Goal: Task Accomplishment & Management: Complete application form

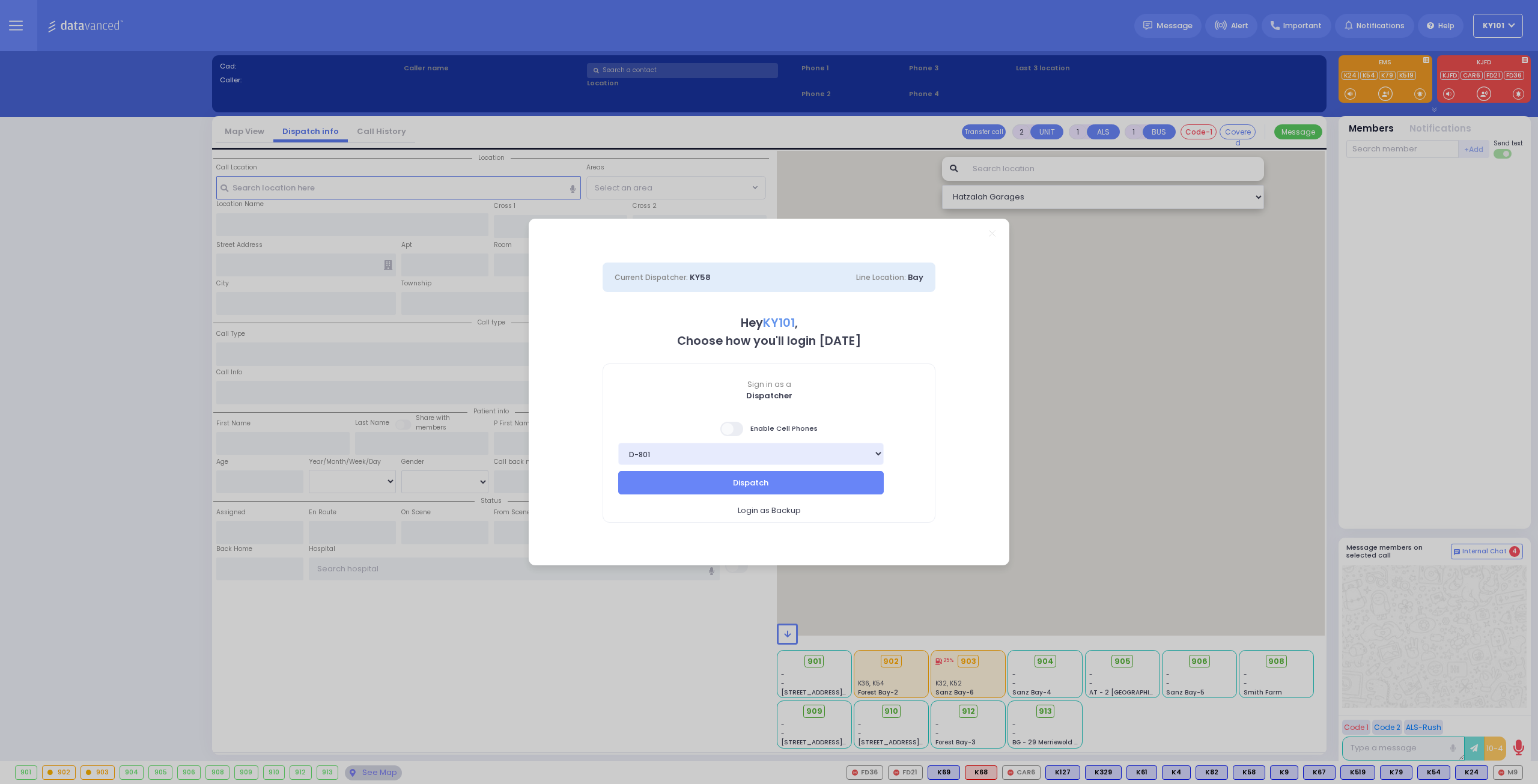
select select "14"
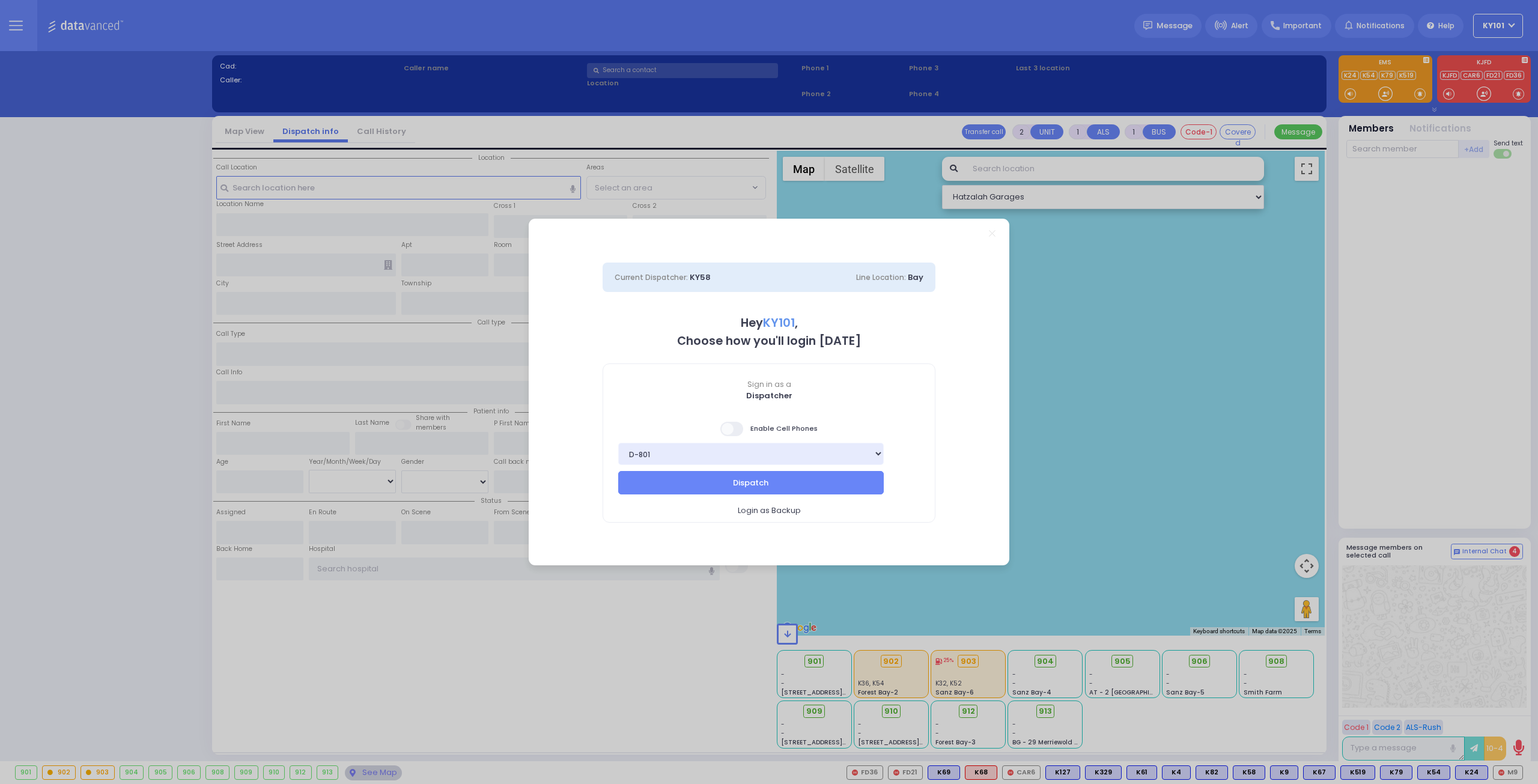
click at [735, 422] on span at bounding box center [732, 429] width 24 height 15
click at [120, 421] on input "checkbox" at bounding box center [120, 421] width 0 height 0
click at [789, 483] on button "Dispatch" at bounding box center [751, 482] width 266 height 23
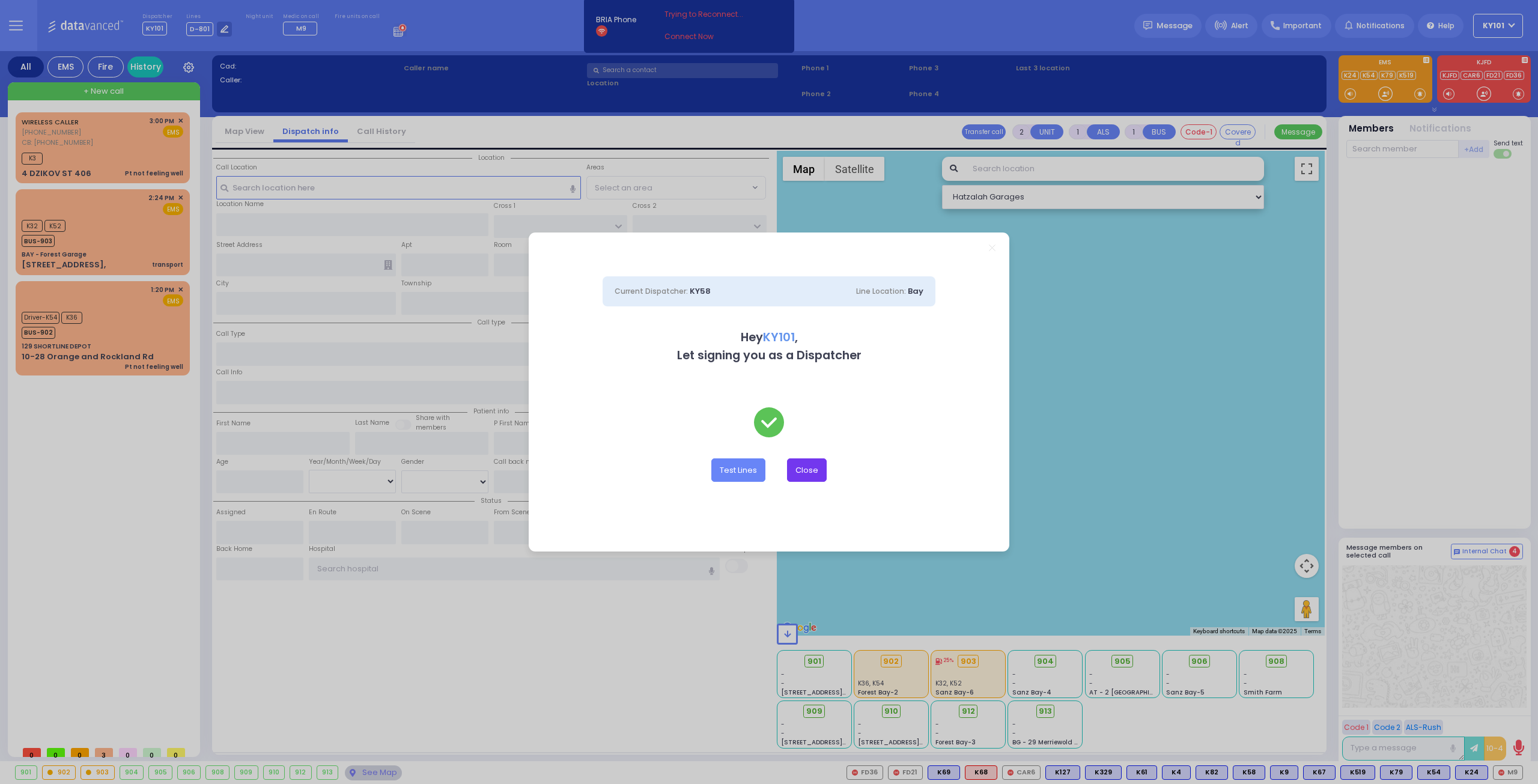
click at [800, 469] on button "Close" at bounding box center [806, 470] width 40 height 23
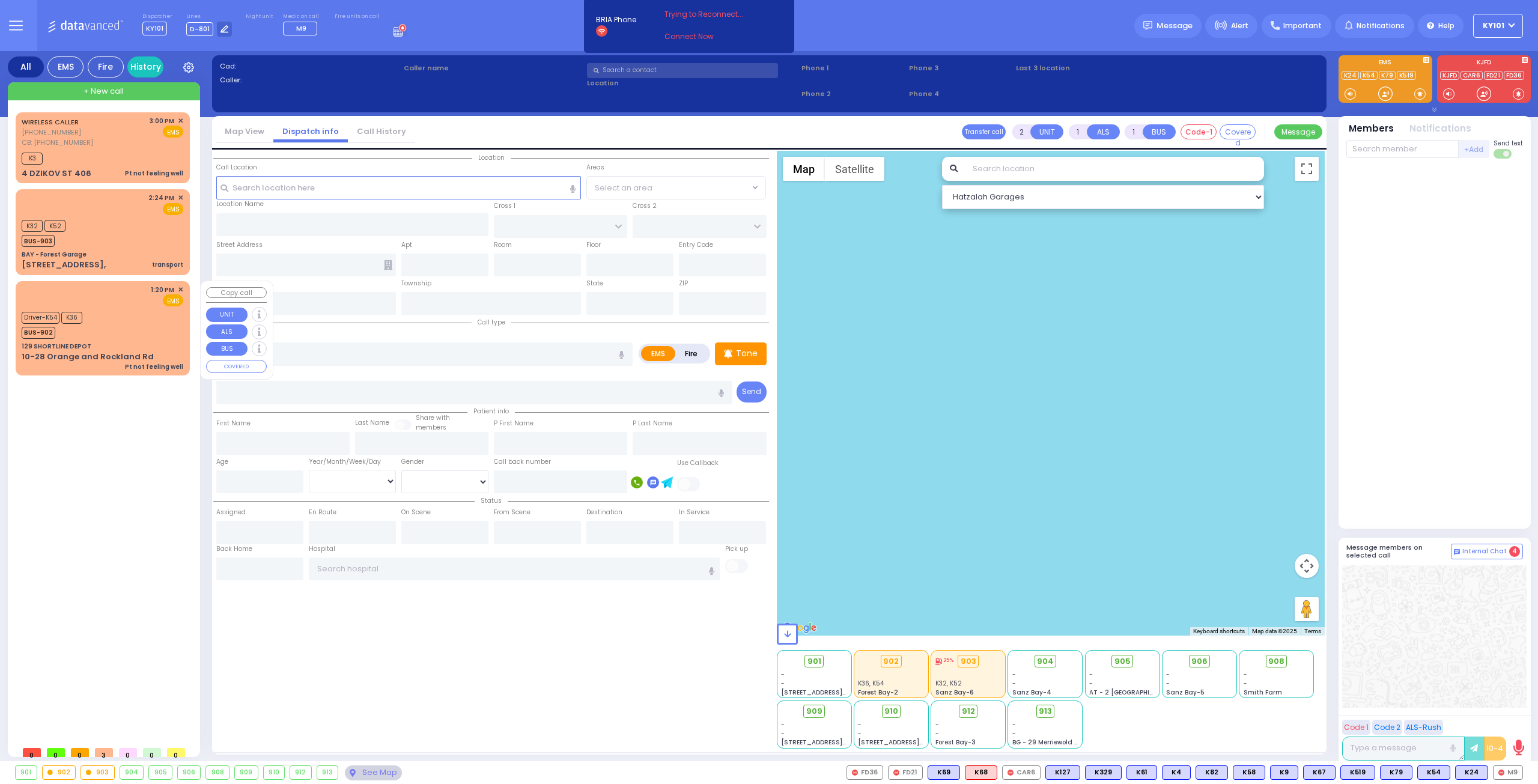
click at [130, 337] on div "Driver-K54 K36 BUS-902" at bounding box center [102, 324] width 162 height 30
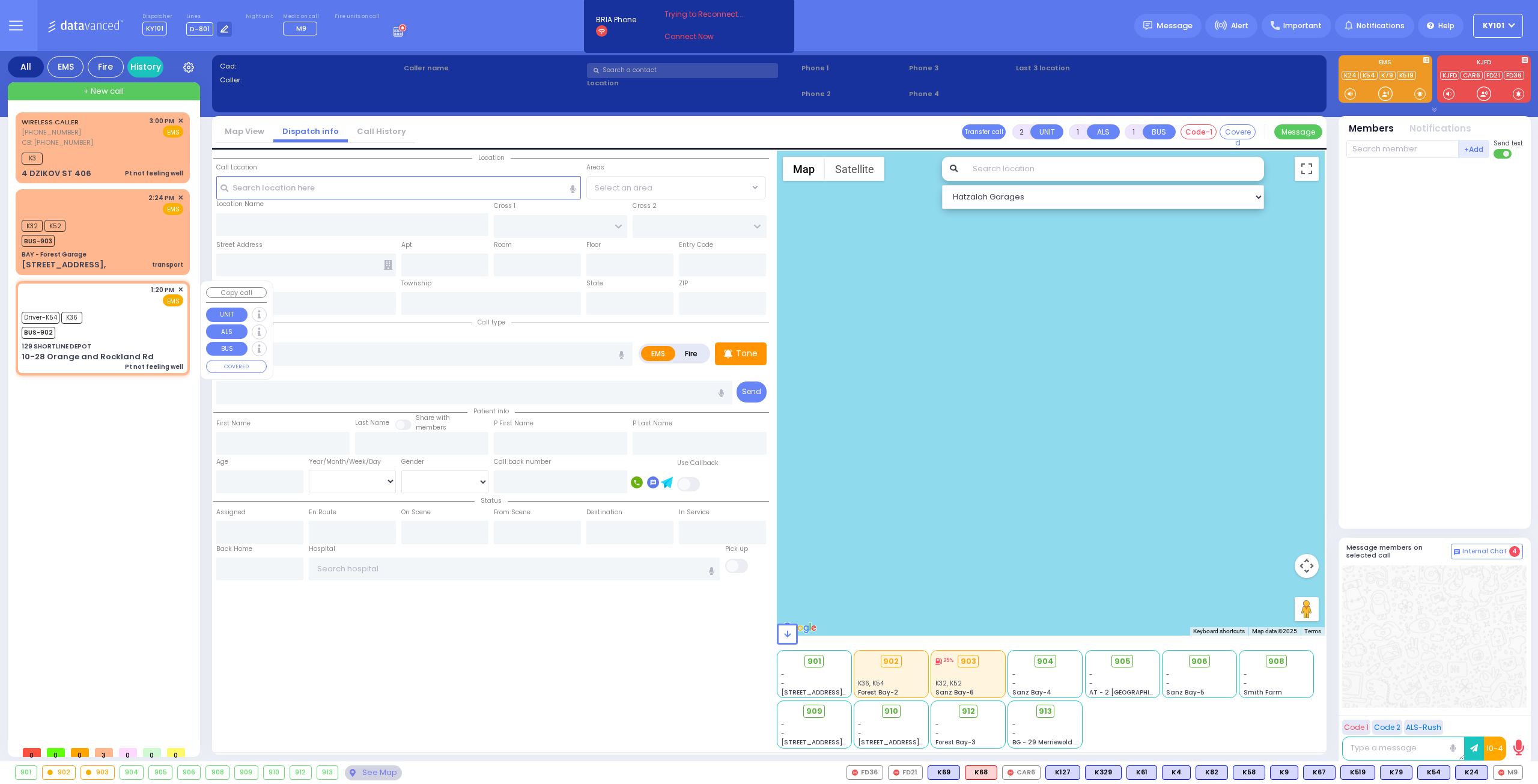
type input "1"
type input "0"
select select
type input "Pt not feeling well"
radio input "true"
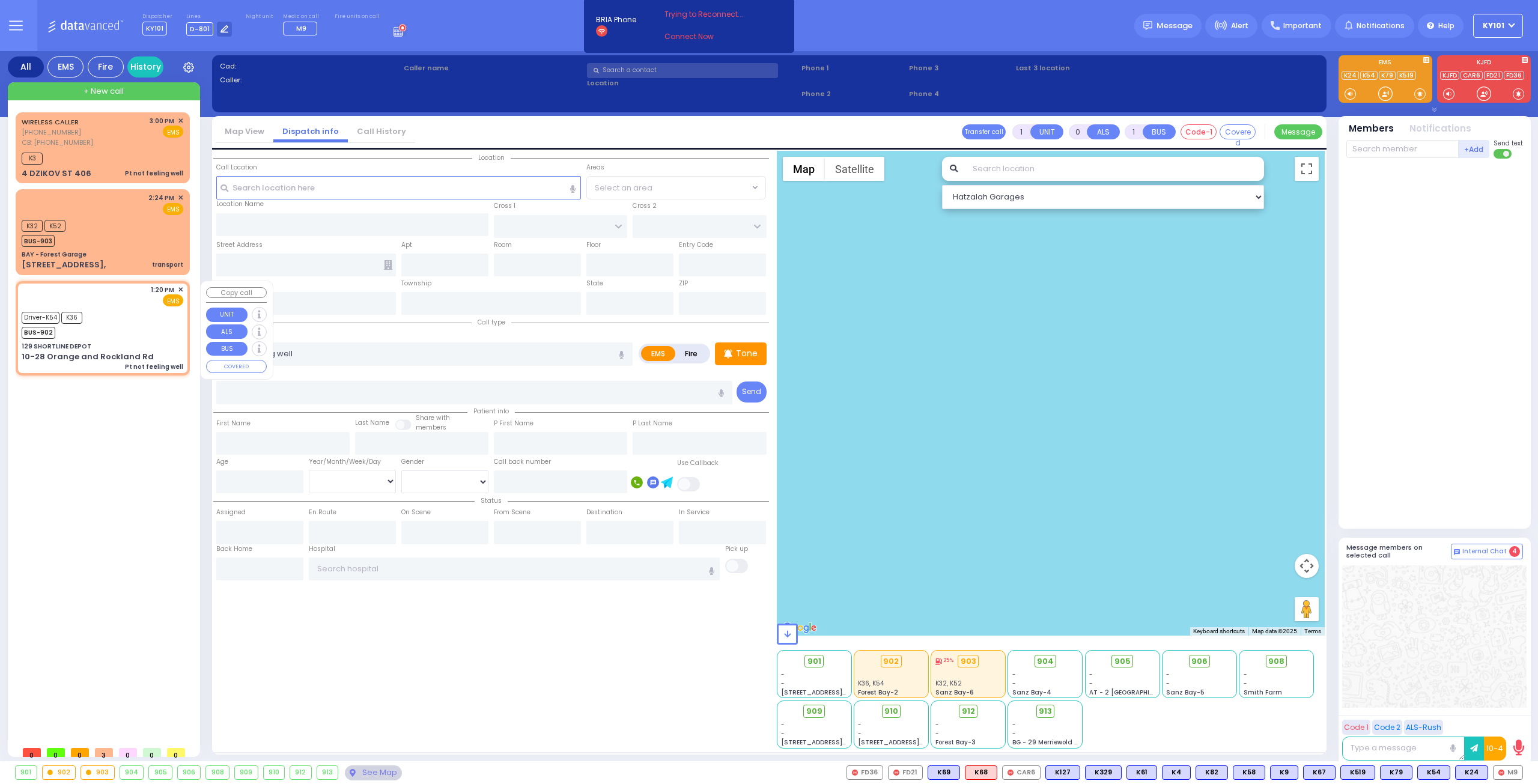
select select
type input "13:20"
type input "13:26"
select select "Hatzalah Garages"
click at [273, 561] on input "text" at bounding box center [260, 568] width 87 height 23
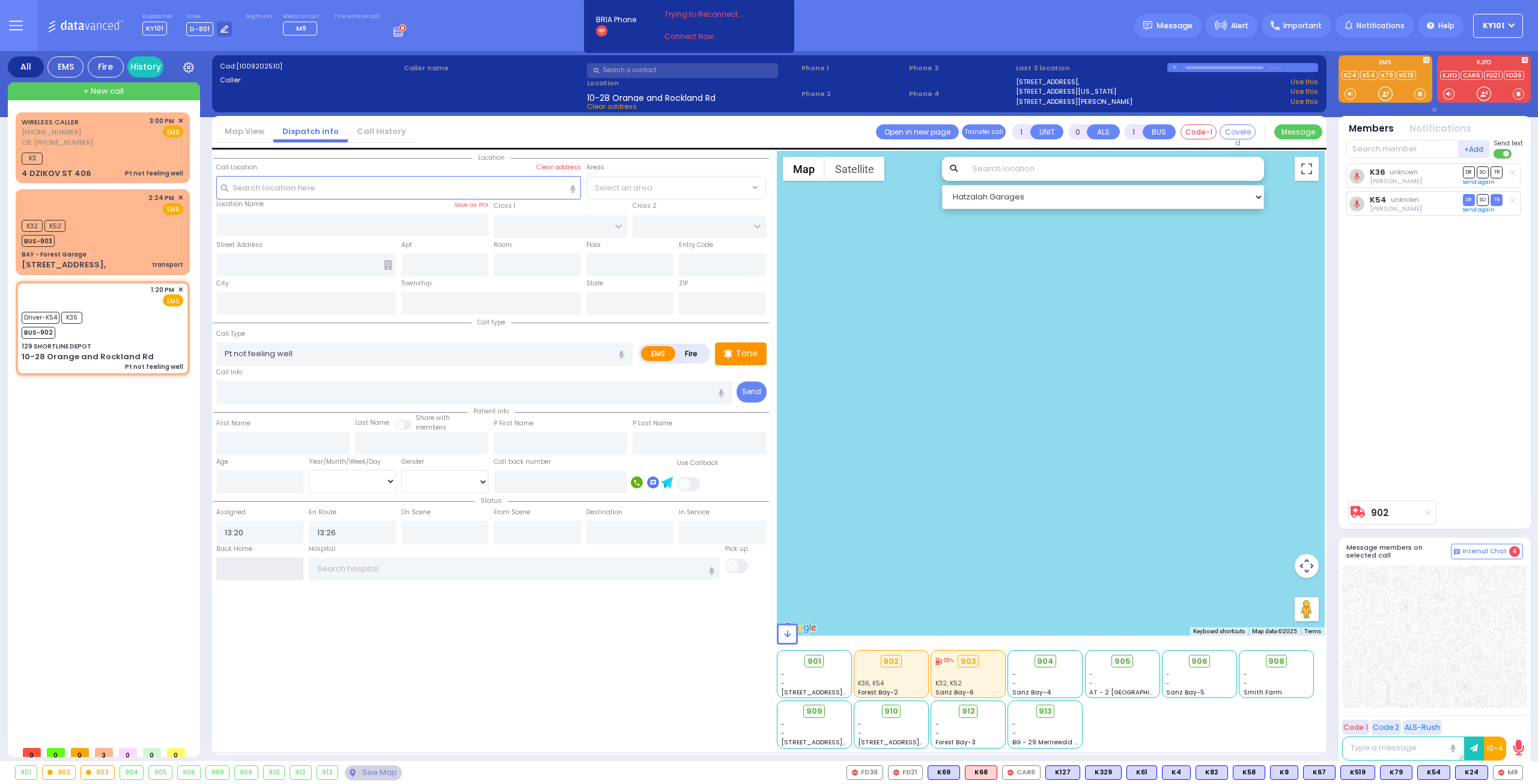
type input "129 SHORTLINE DEPOT"
type input "10-28 Orange and Rockland Rd"
type input "Monroe"
type input "[US_STATE]"
type input "10950"
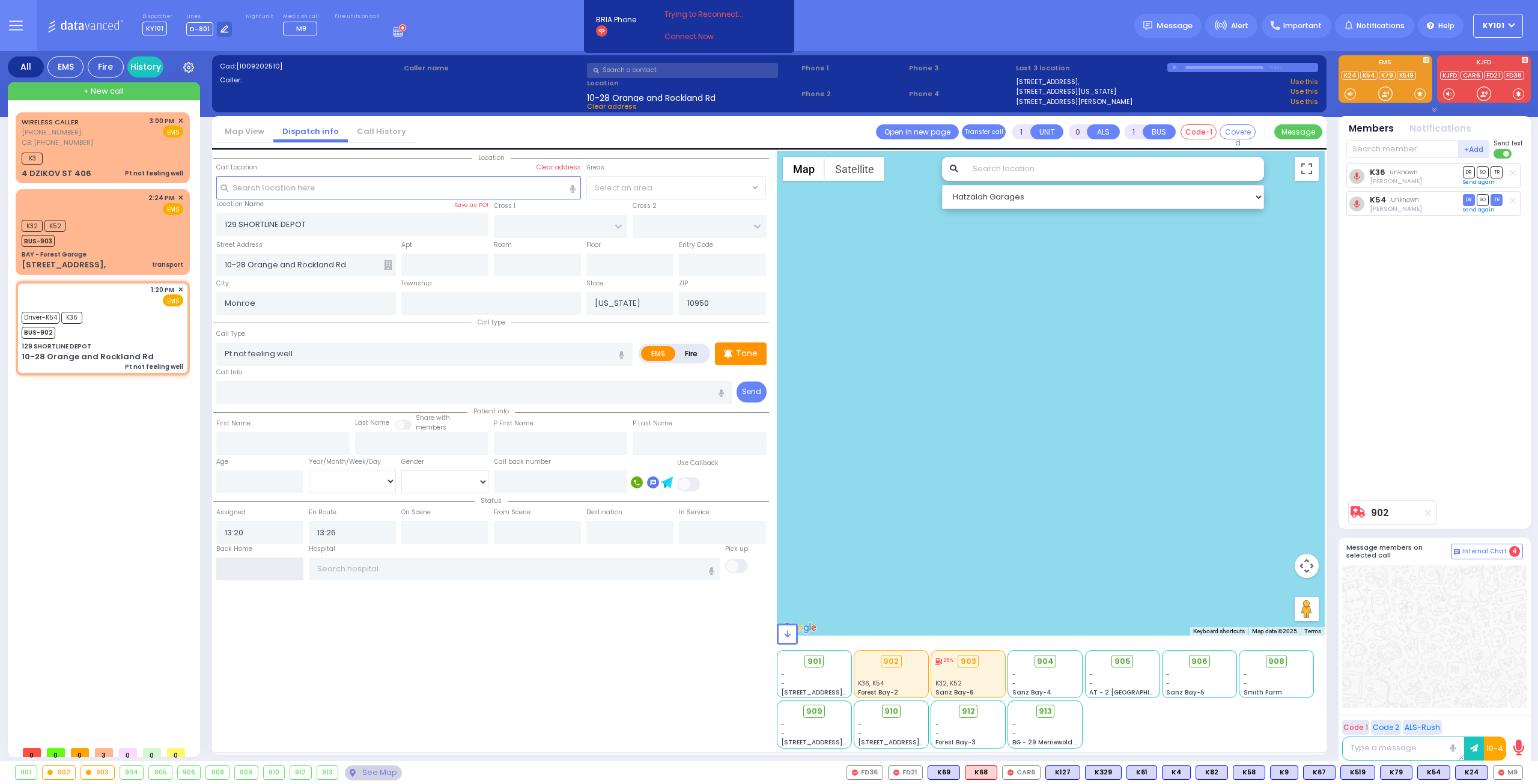
click at [273, 561] on input "text" at bounding box center [260, 568] width 87 height 23
type input "16:21"
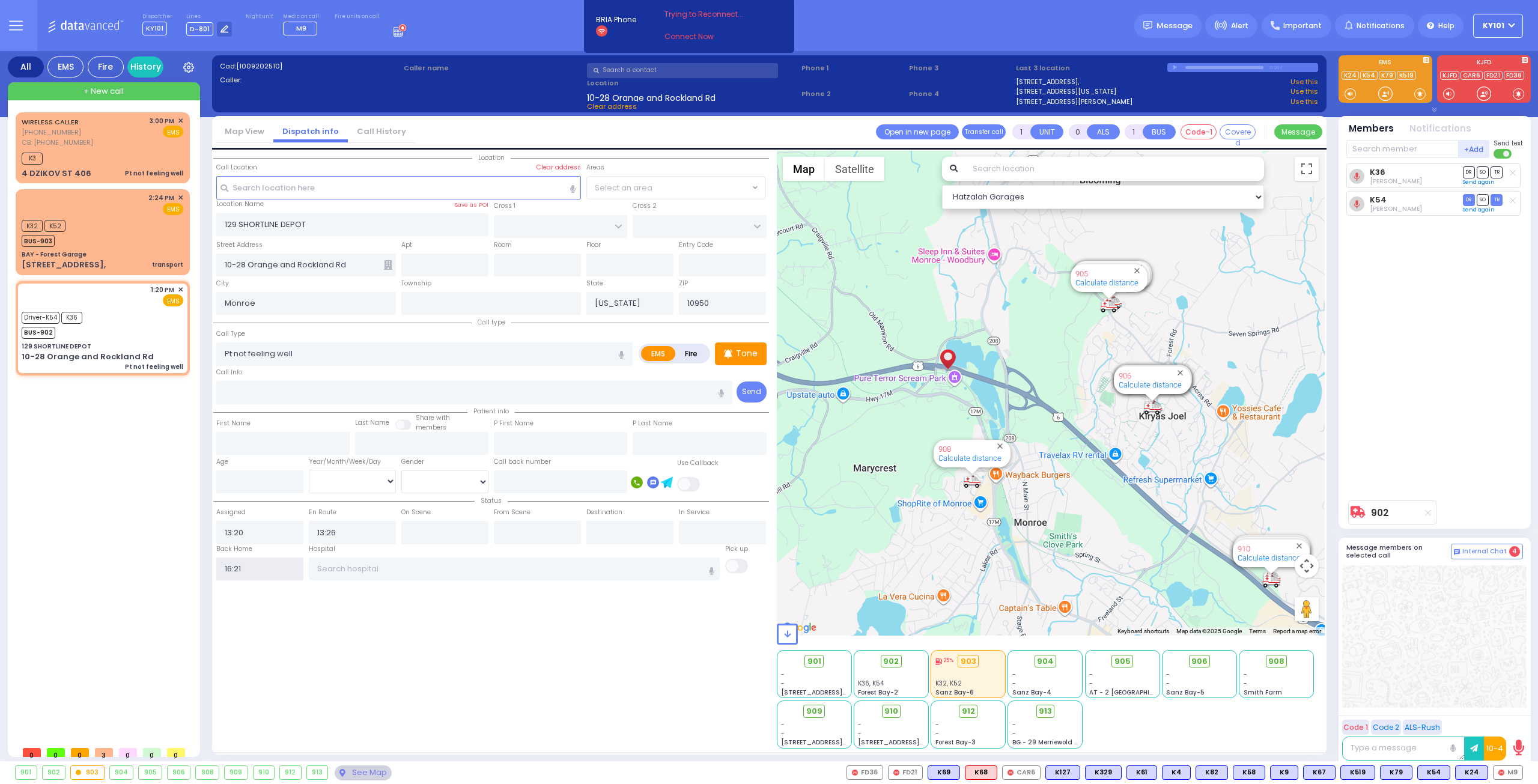
select select
radio input "true"
select select
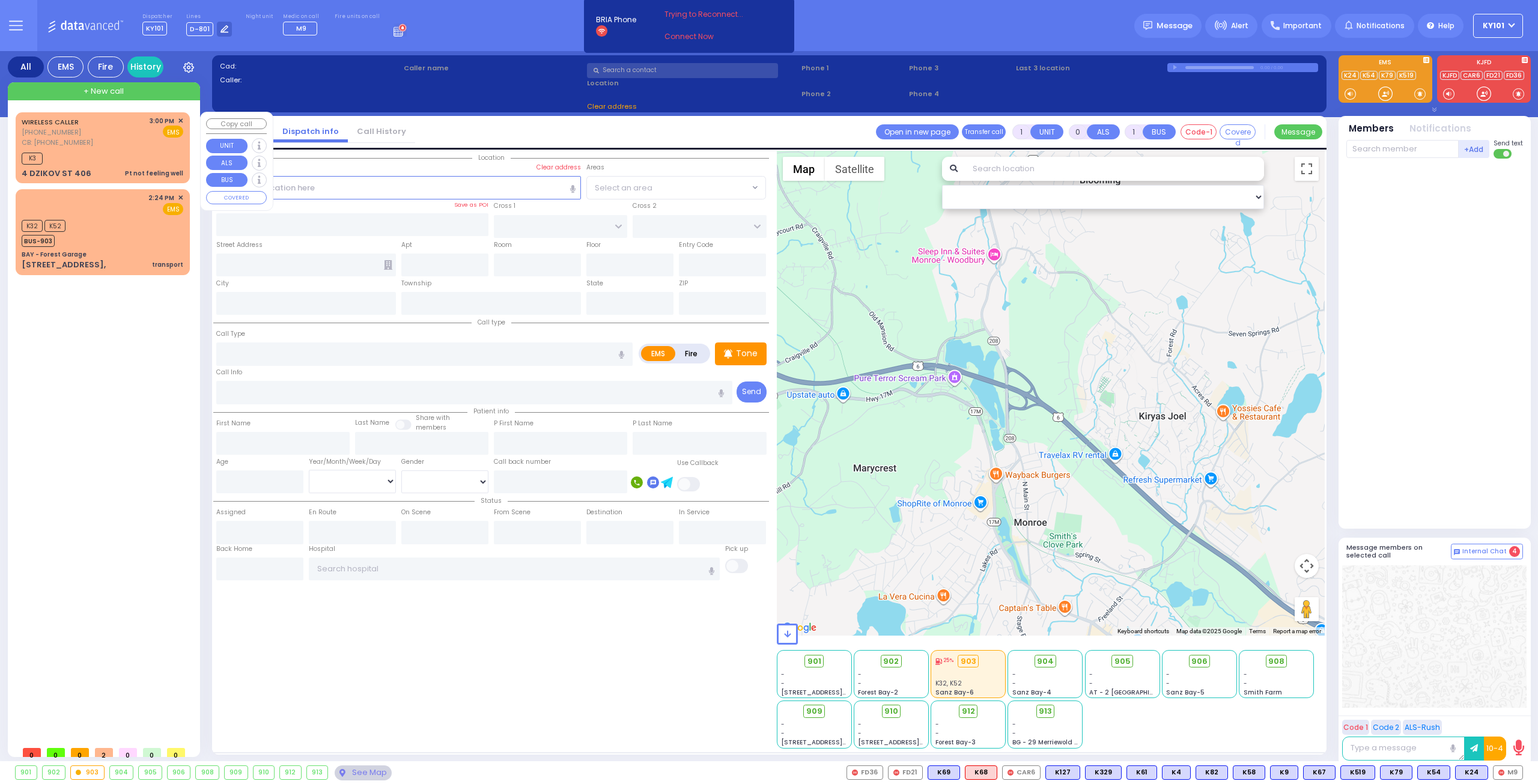
click at [179, 116] on span "✕" at bounding box center [180, 121] width 6 height 10
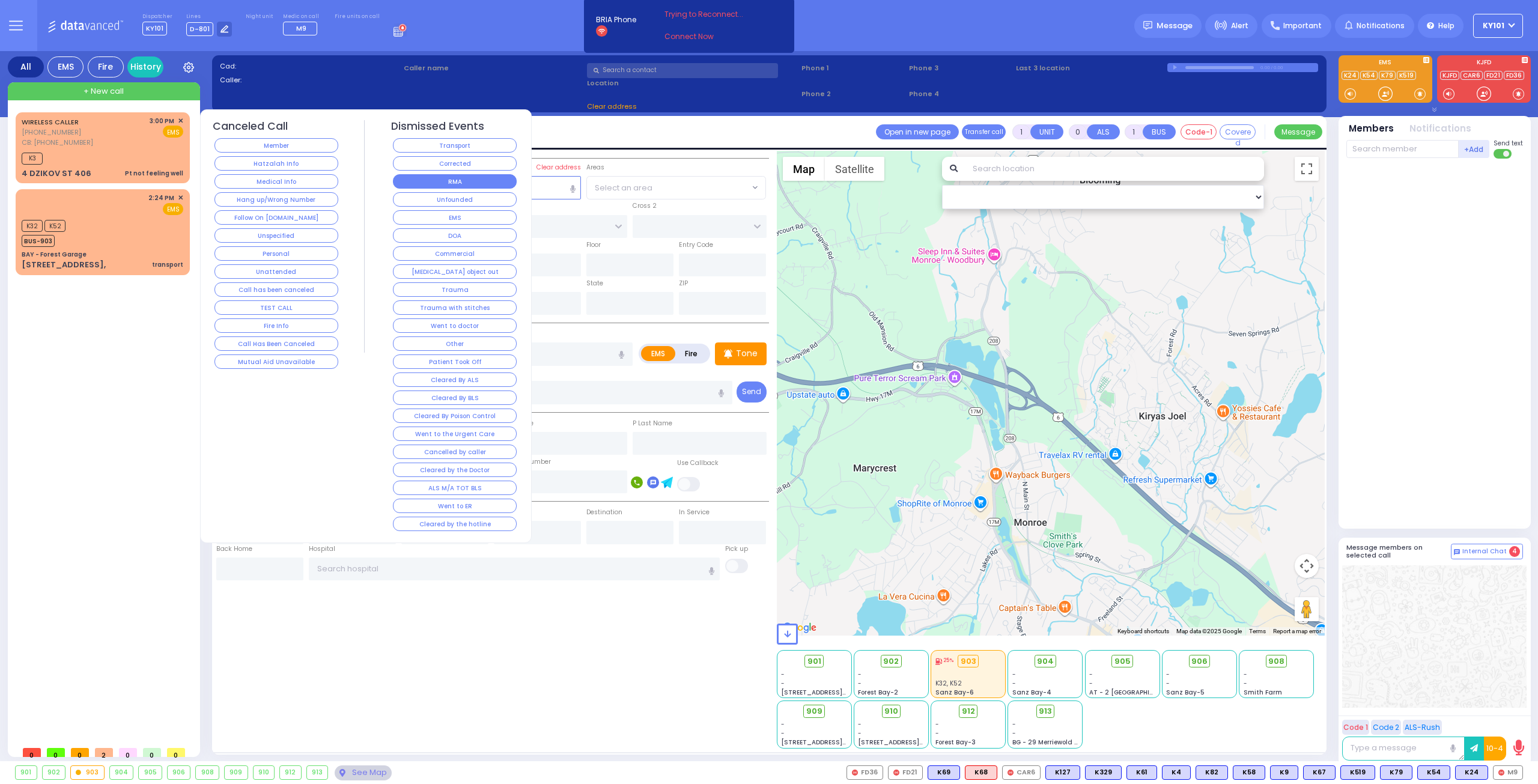
click at [440, 178] on button "RMA" at bounding box center [455, 181] width 124 height 15
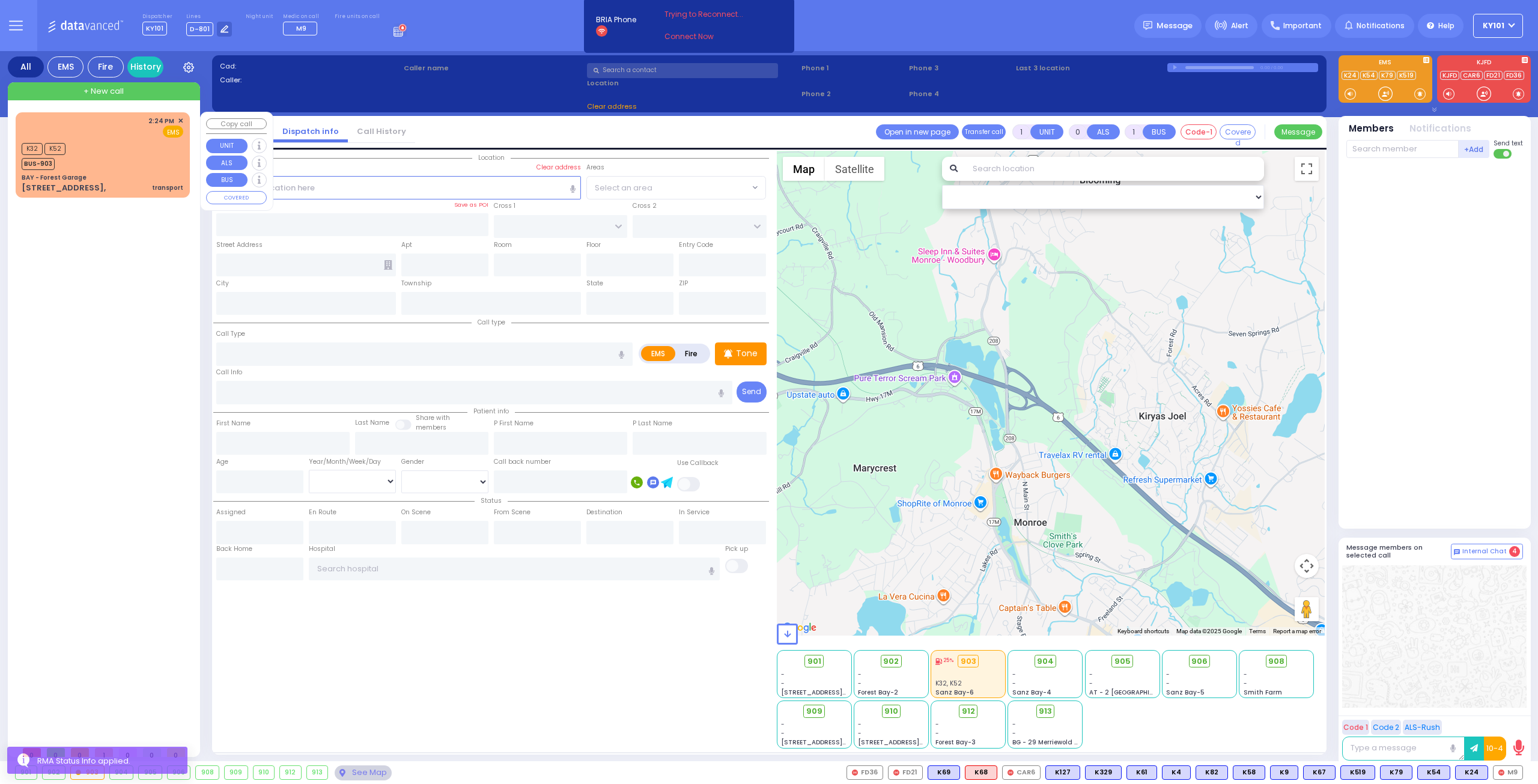
click at [124, 162] on div "K32 K52 BUS-903" at bounding box center [102, 154] width 162 height 30
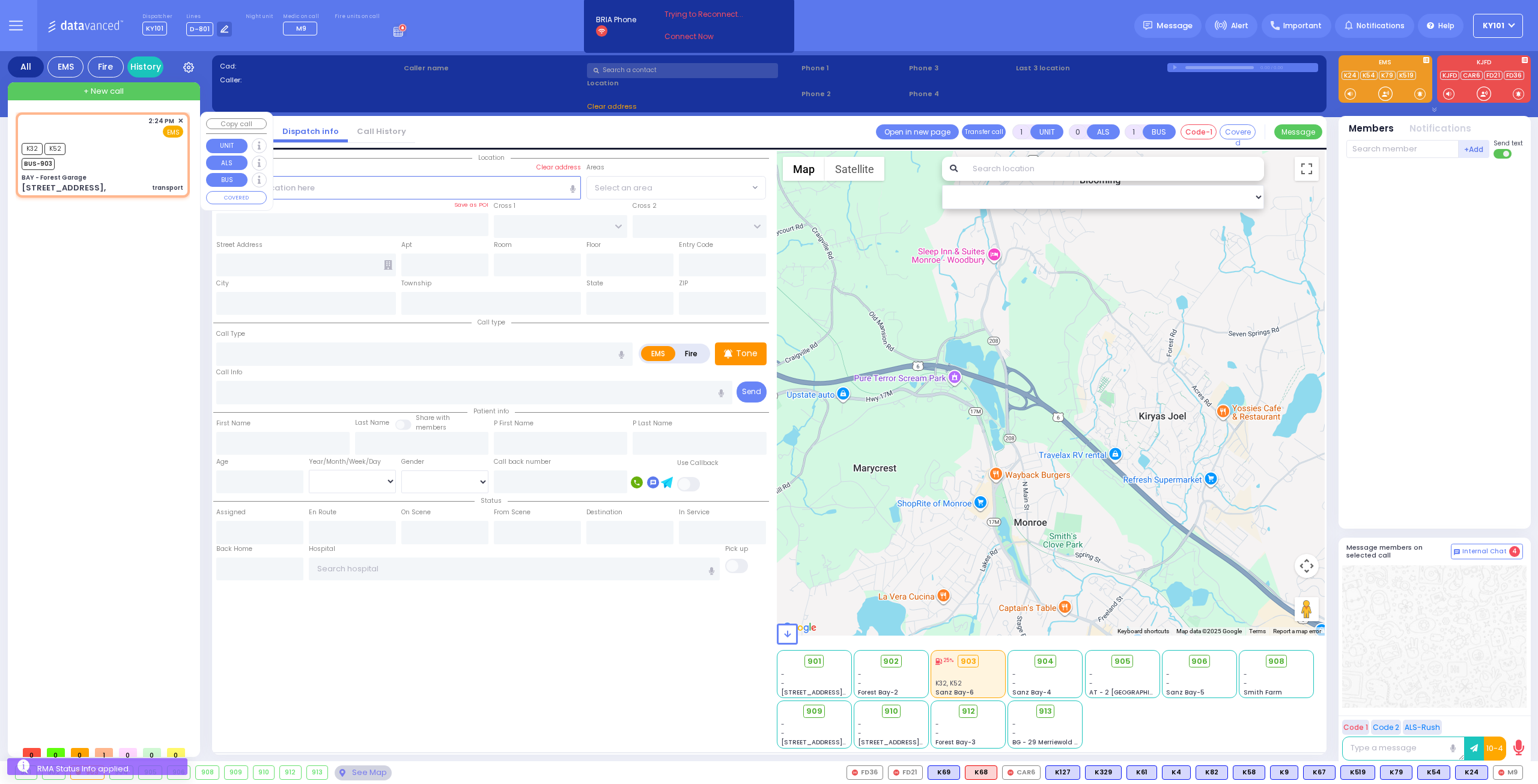
type input "2"
type input "1"
select select
type input "transport"
radio input "true"
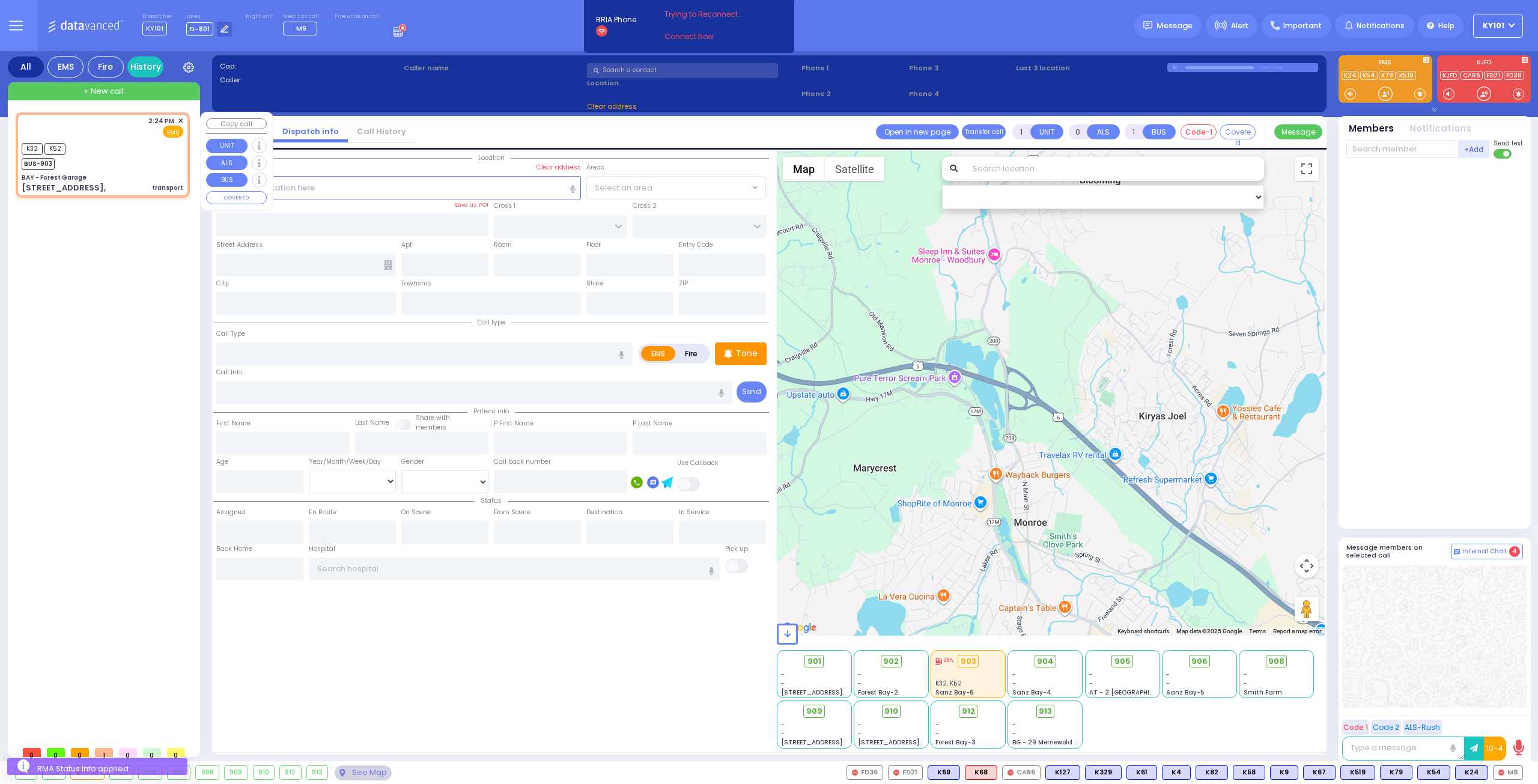
select select
type input "14:24"
select select "Hatzalah Garages"
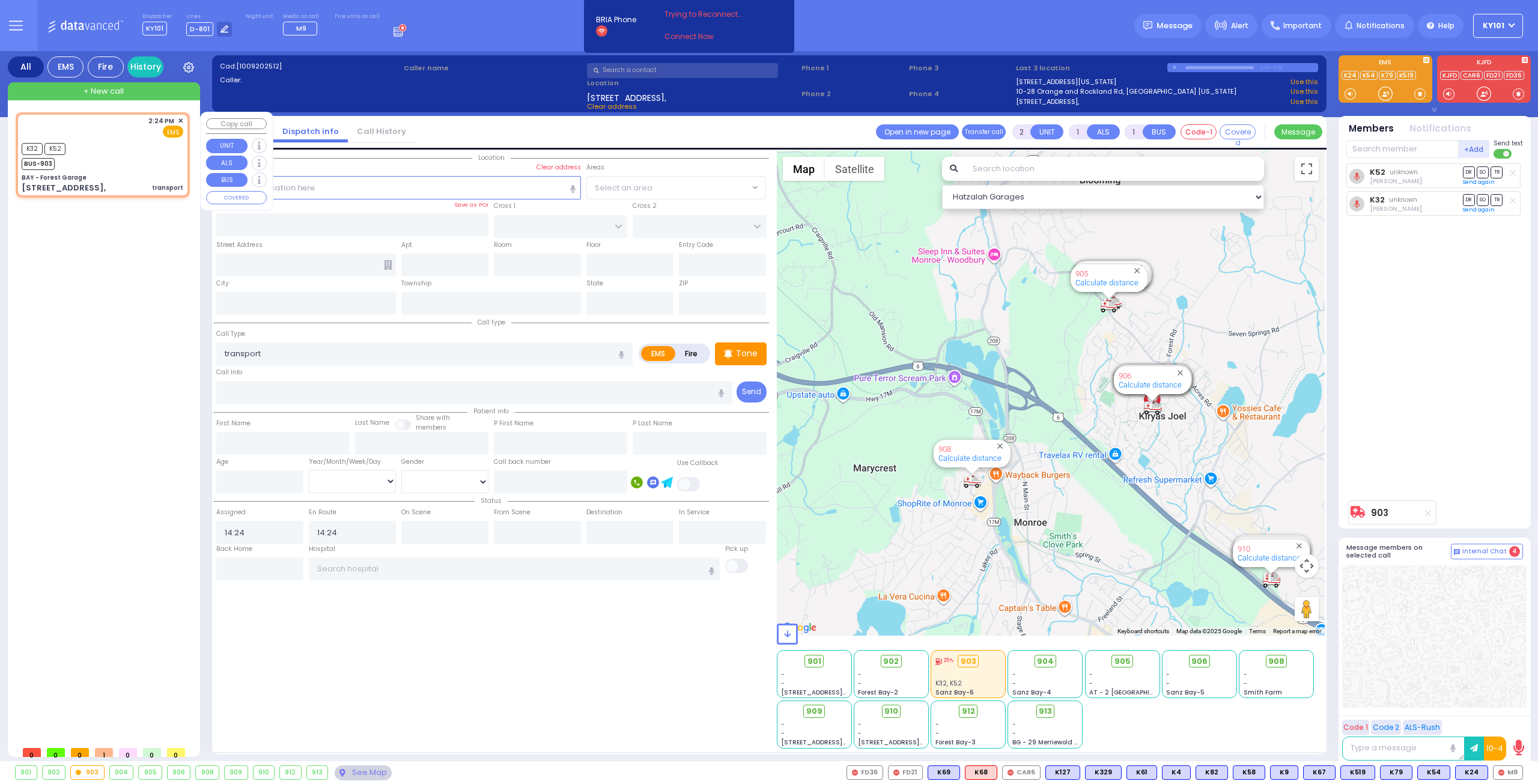
type input "BAY - Forest Garage"
type input "SANZ COURT"
type input "HAYES COURT"
type input "[STREET_ADDRESS],"
type input "Monroe"
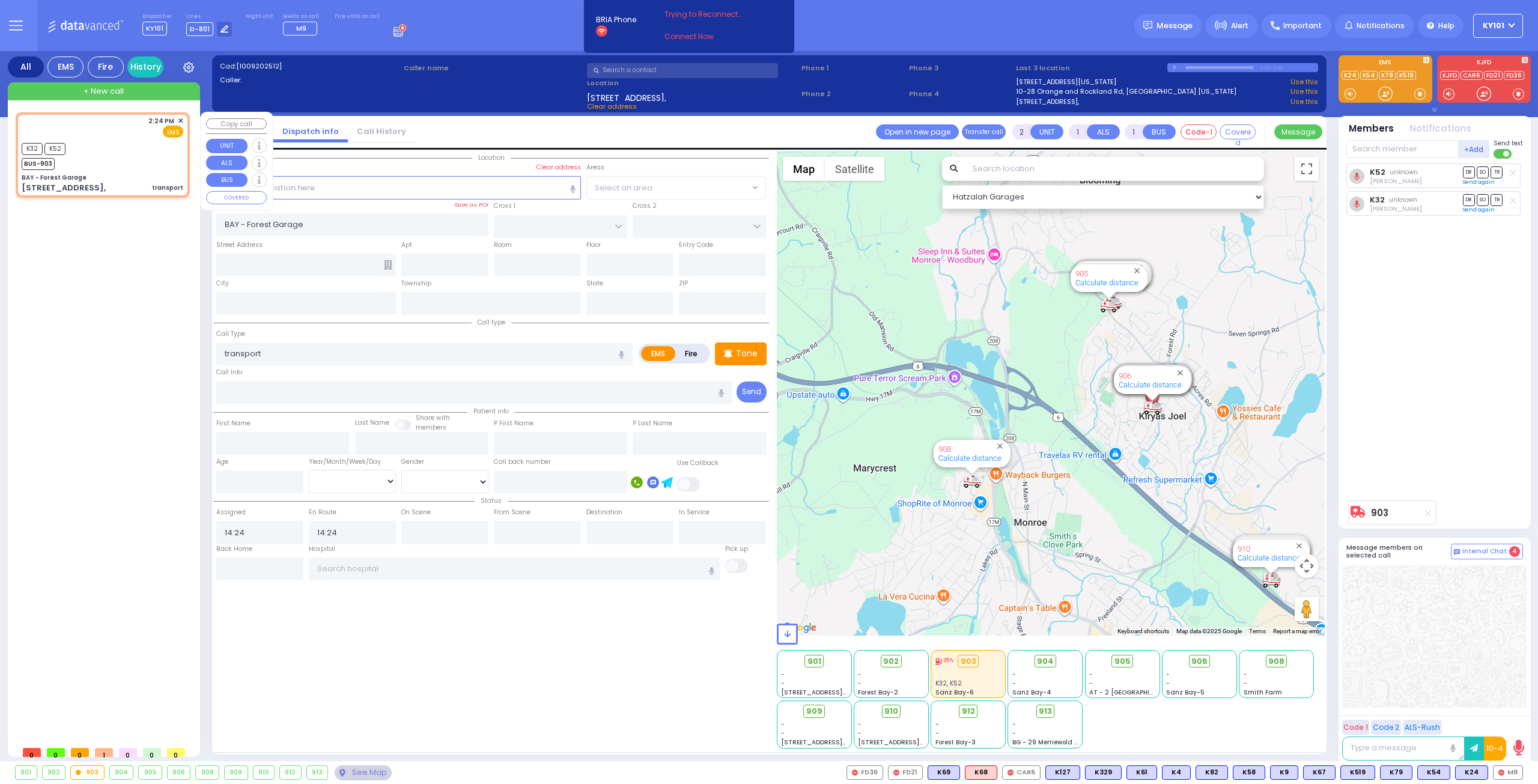
type input "[US_STATE]"
type input "10950"
select select "SECTION 2"
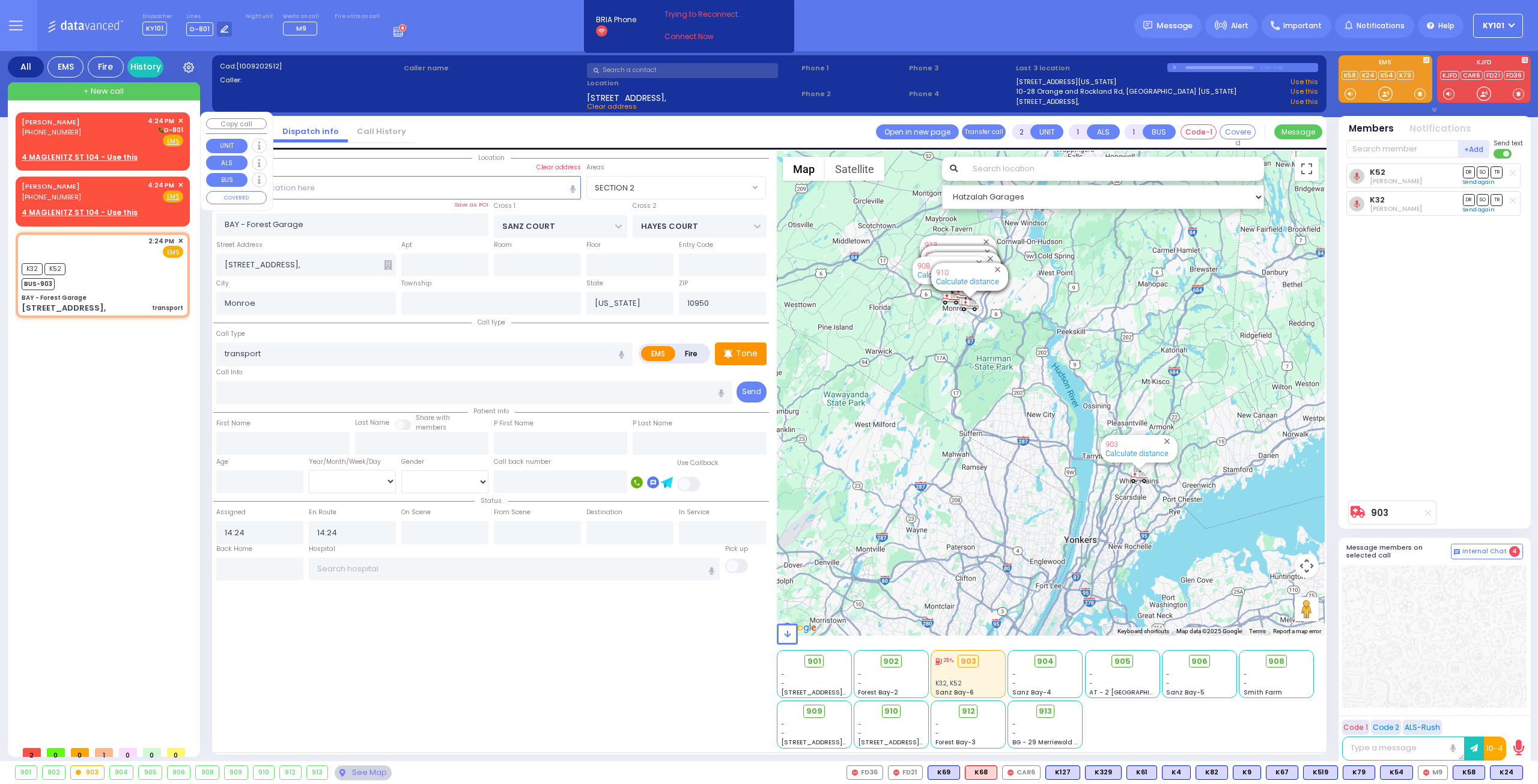
click at [96, 129] on div "[PERSON_NAME] [PHONE_NUMBER] 4:24 PM ✕ D-801" at bounding box center [102, 131] width 162 height 31
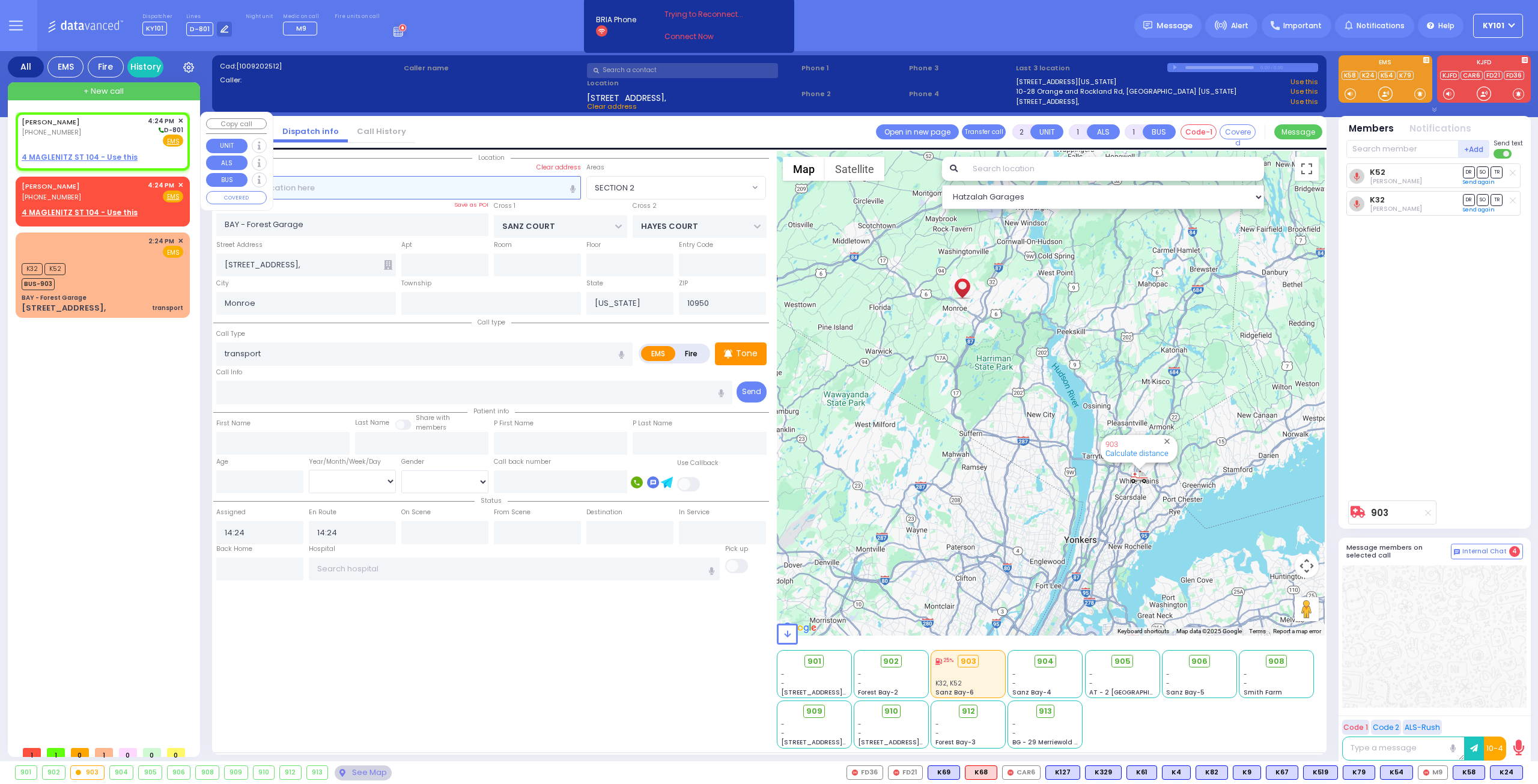
select select
radio input "true"
type input "[PERSON_NAME]"
type input "FIRTH"
select select
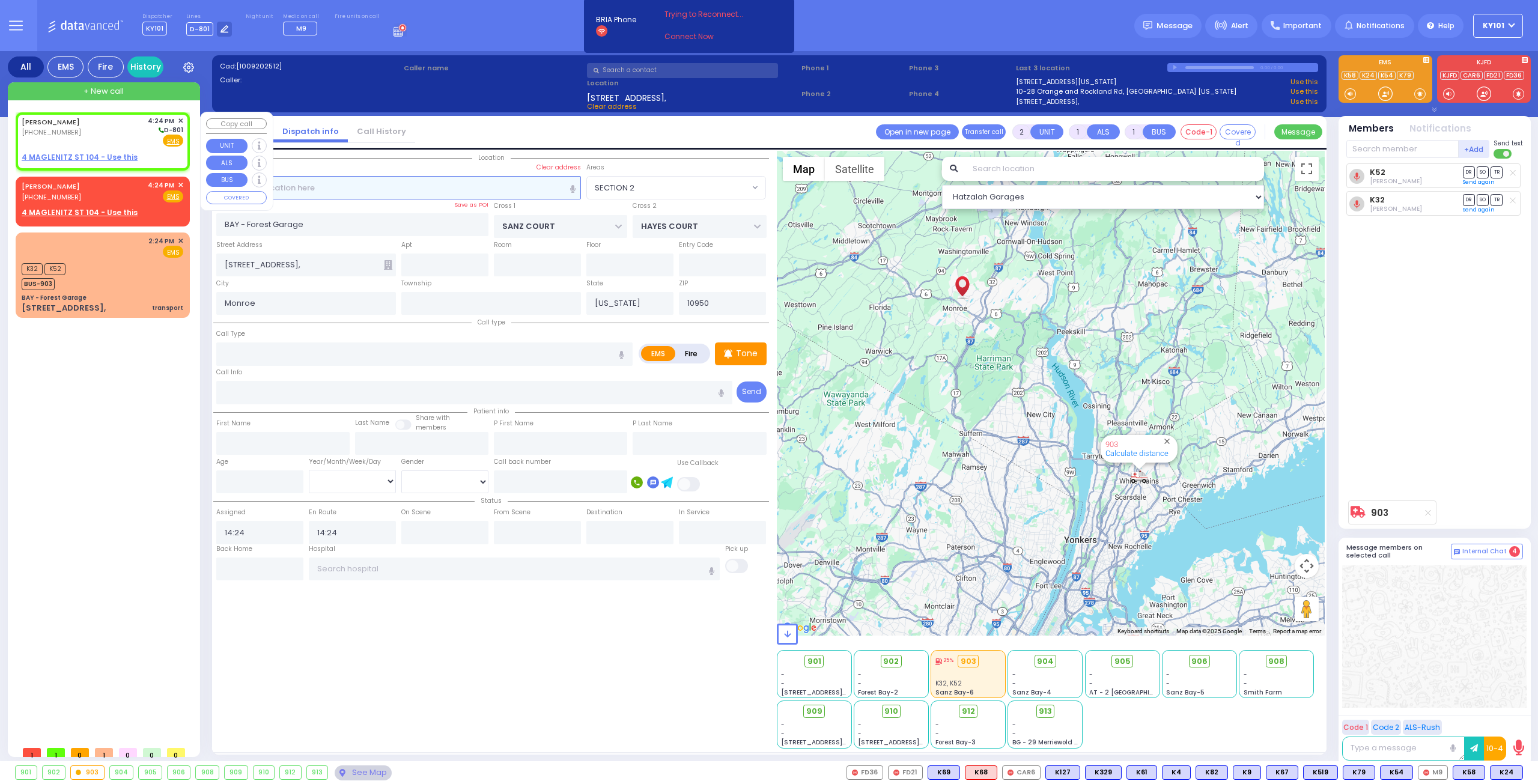
type input "16:24"
select select "Hatzalah Garages"
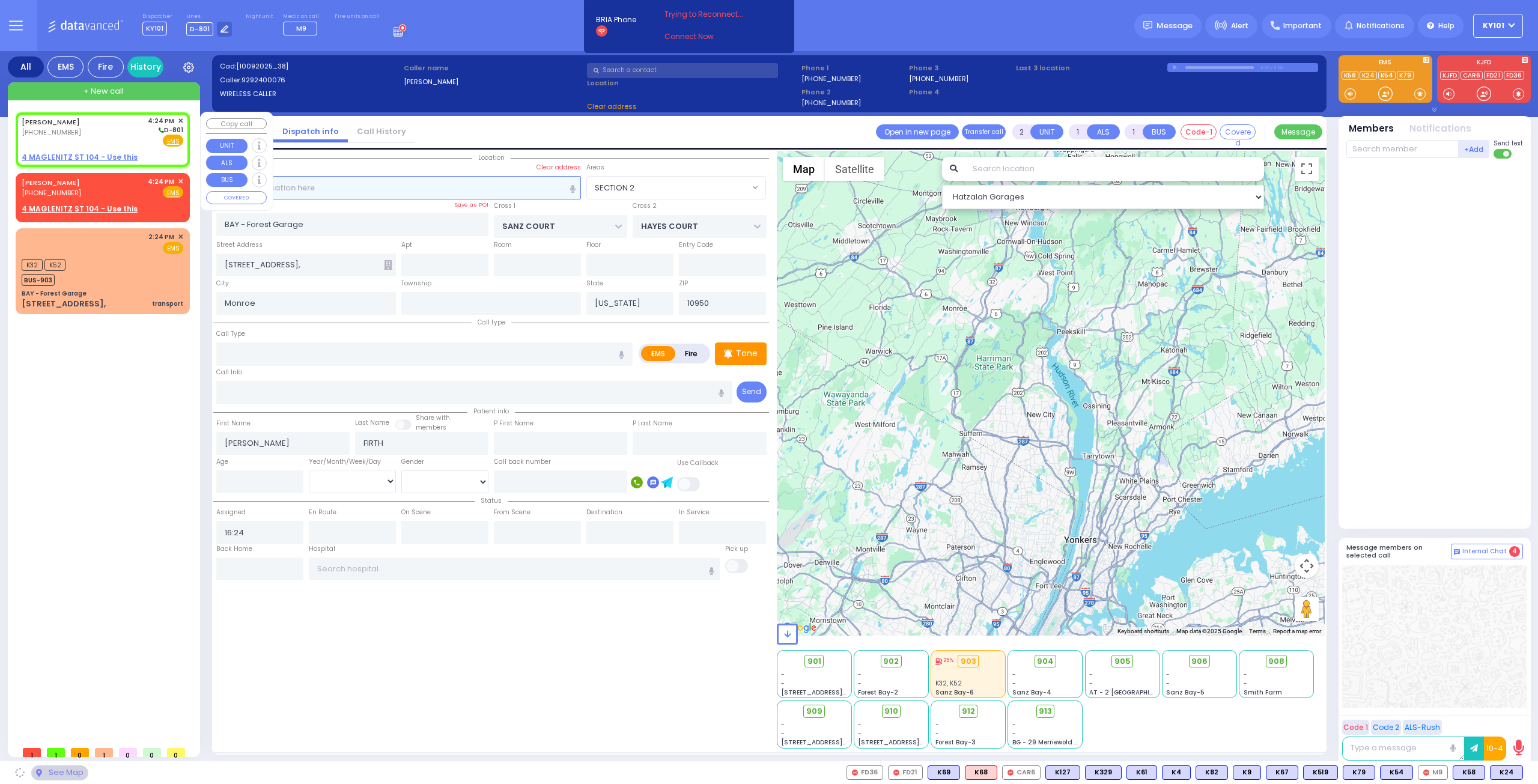
select select
radio input "true"
select select
select select "Hatzalah Garages"
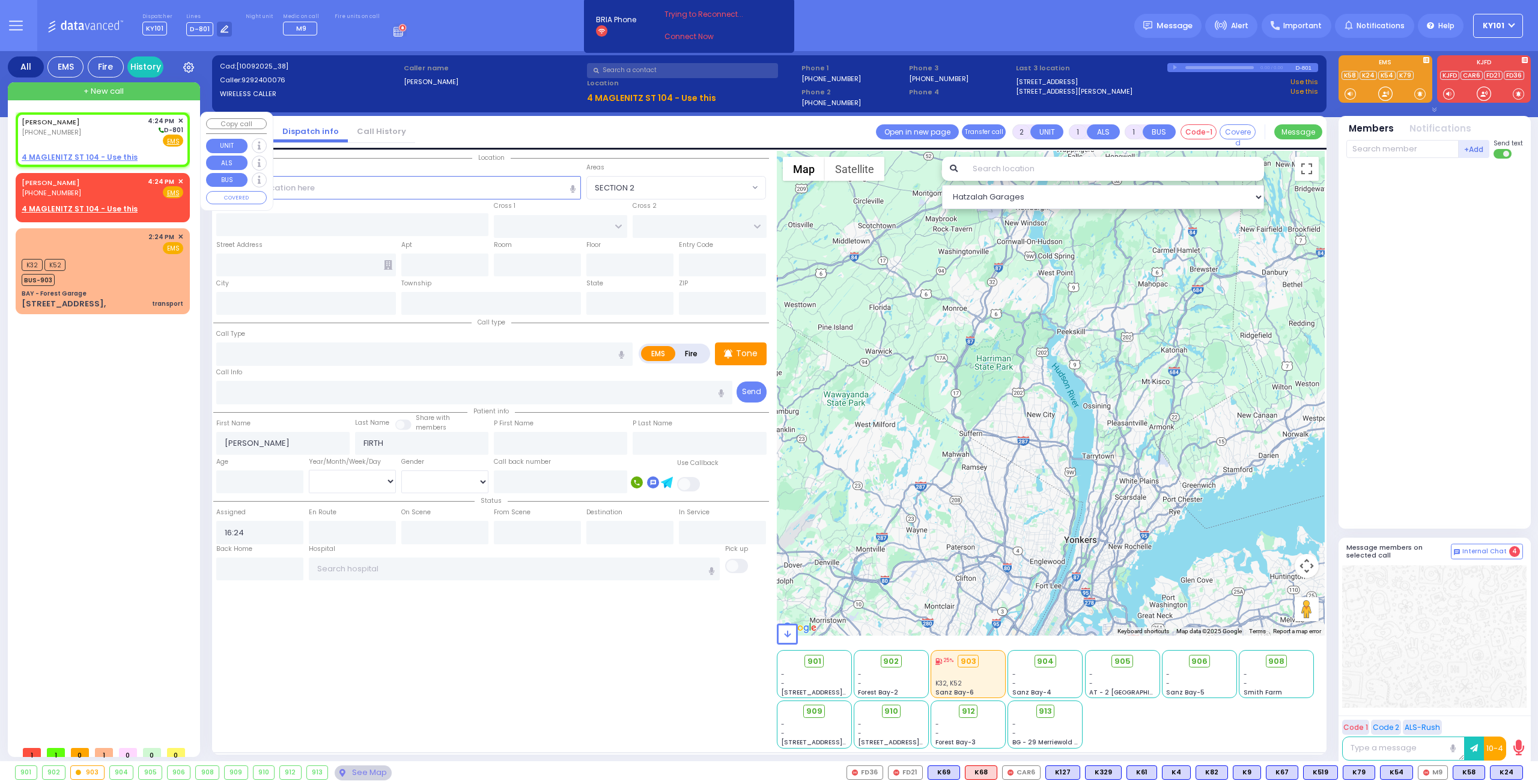
click at [91, 156] on u "4 MAGLENITZ ST 104 - Use this" at bounding box center [79, 157] width 116 height 10
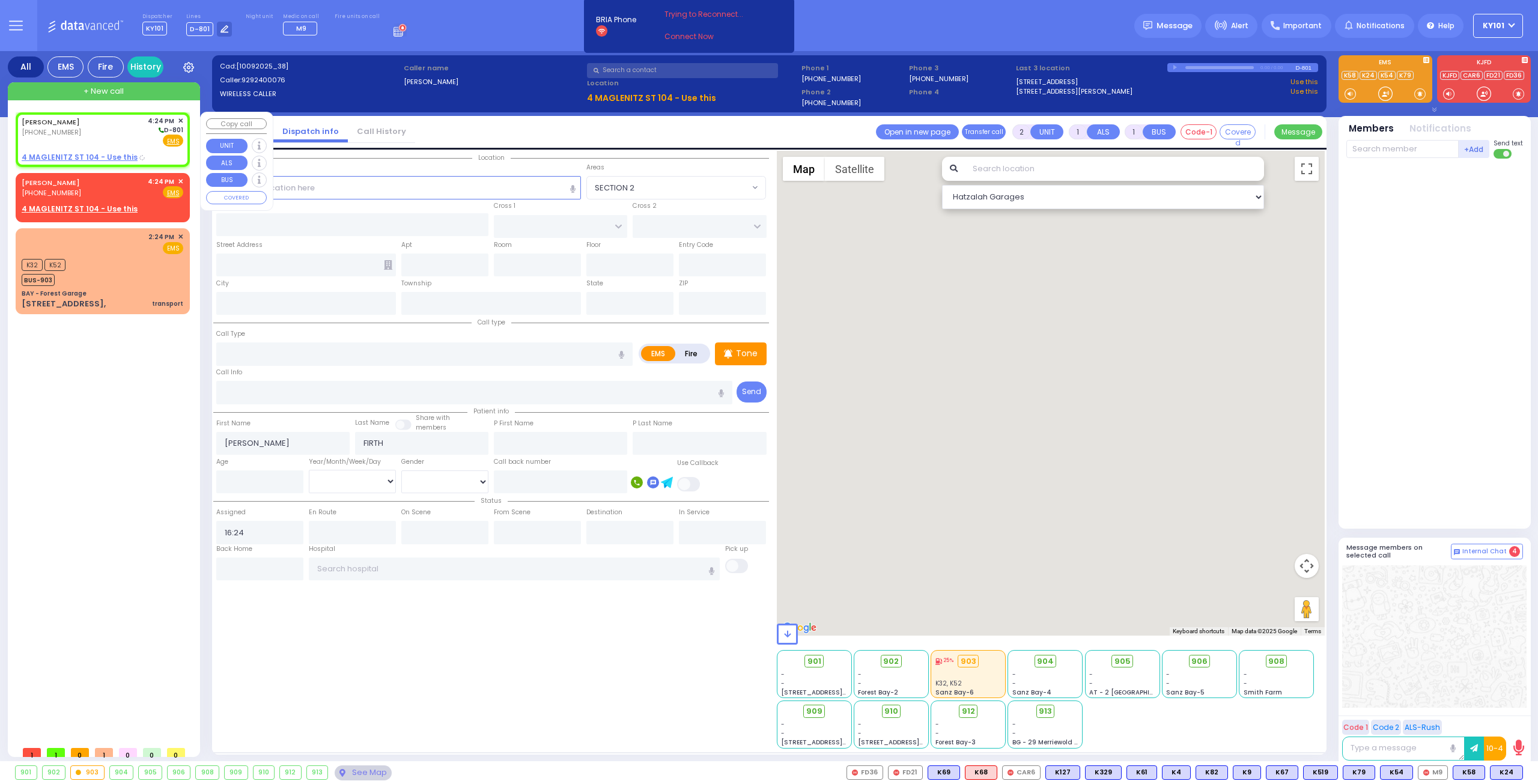
select select
radio input "true"
select select
select select "Hatzalah Garages"
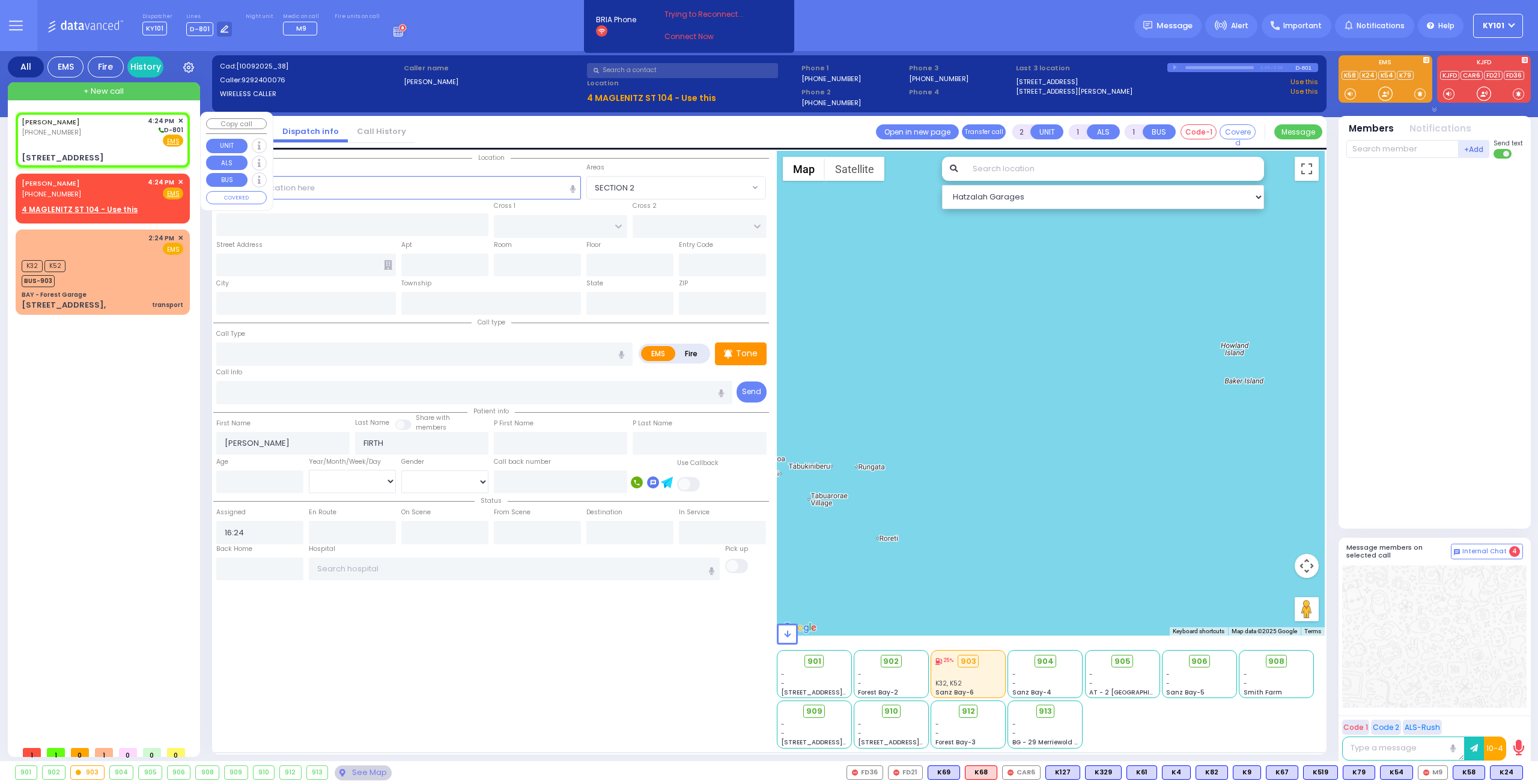
select select
radio input "true"
select select
select select "Hatzalah Garages"
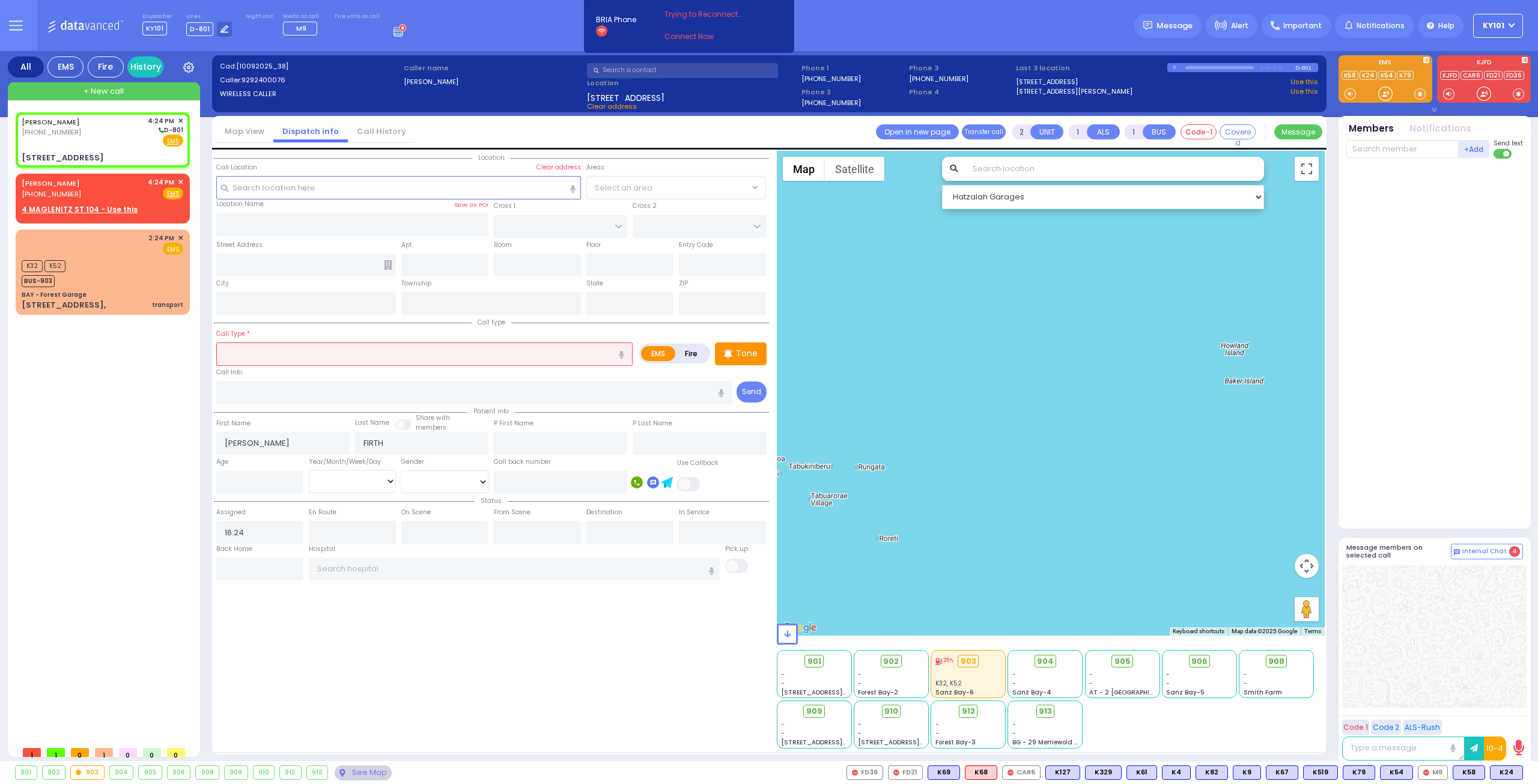
type input "CHUST RD"
type input "[PERSON_NAME][GEOGRAPHIC_DATA]"
type input "4 MAGLENITZ ST"
type input "104"
type input "Monroe"
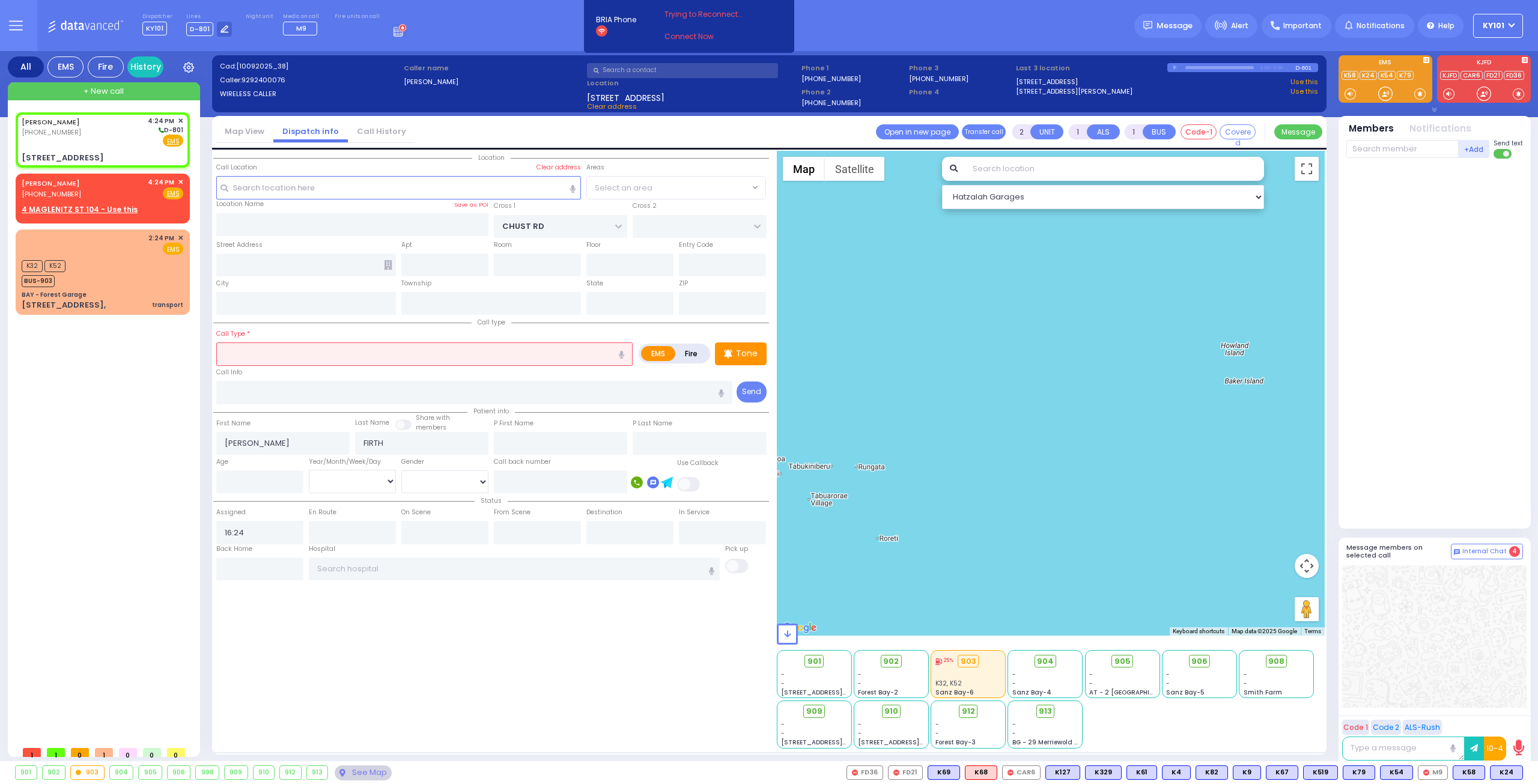
type input "[US_STATE]"
type input "10950"
select select "VYOEL MOSHE"
click at [277, 350] on input "text" at bounding box center [424, 353] width 416 height 23
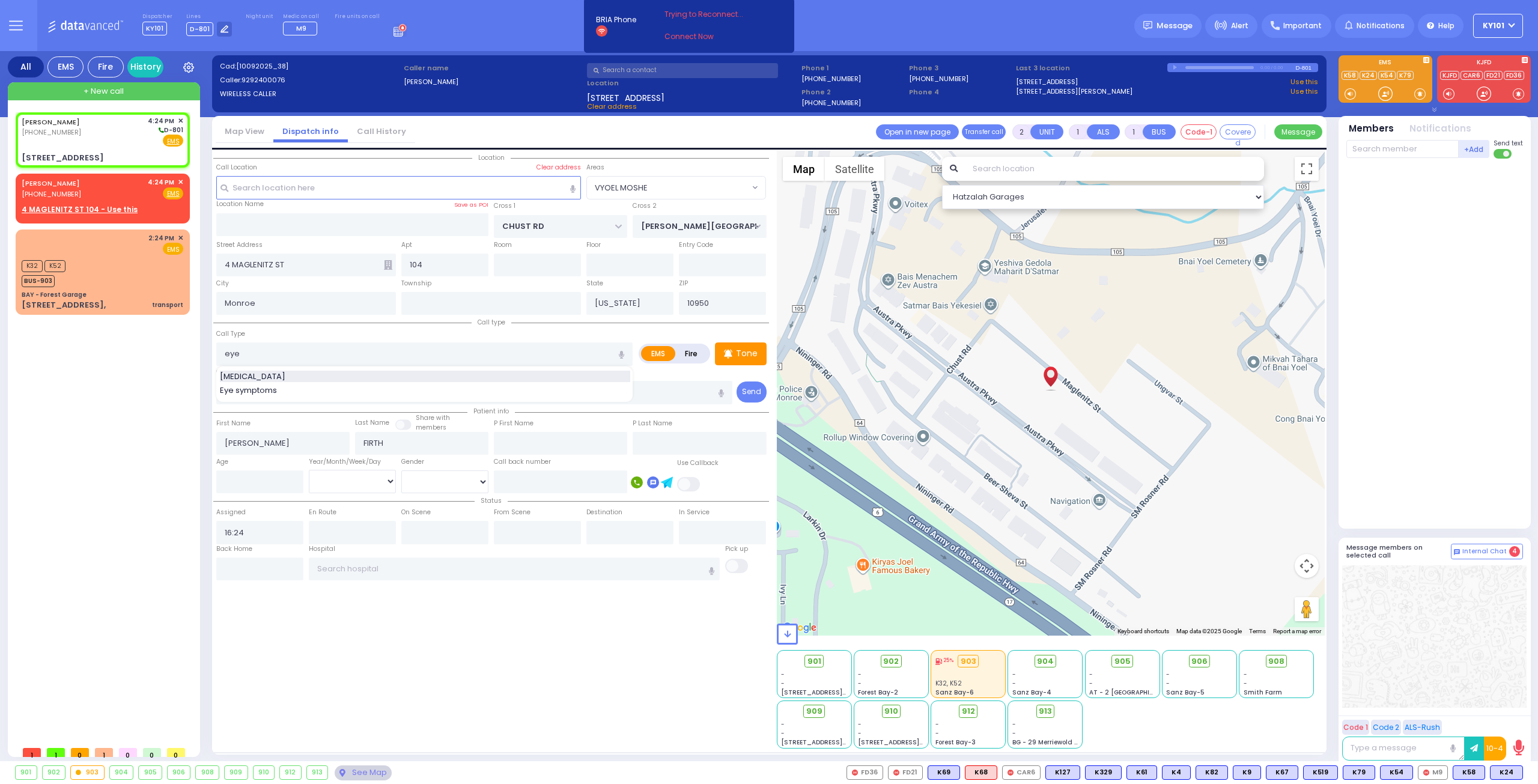
click at [293, 373] on div "[MEDICAL_DATA]" at bounding box center [425, 376] width 410 height 12
type input "[MEDICAL_DATA]"
type input "0"
click at [244, 478] on input "number" at bounding box center [260, 481] width 87 height 23
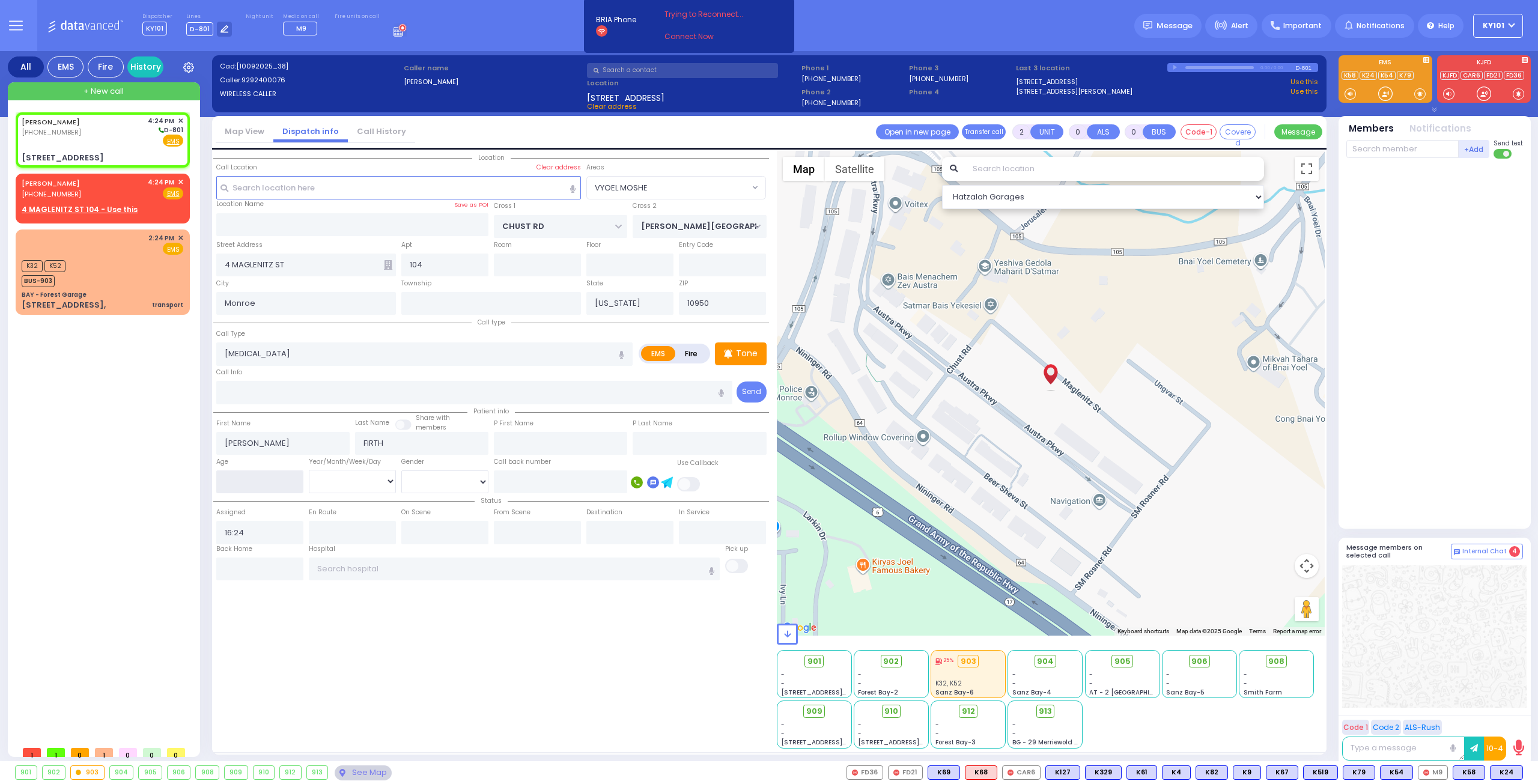
type input "1"
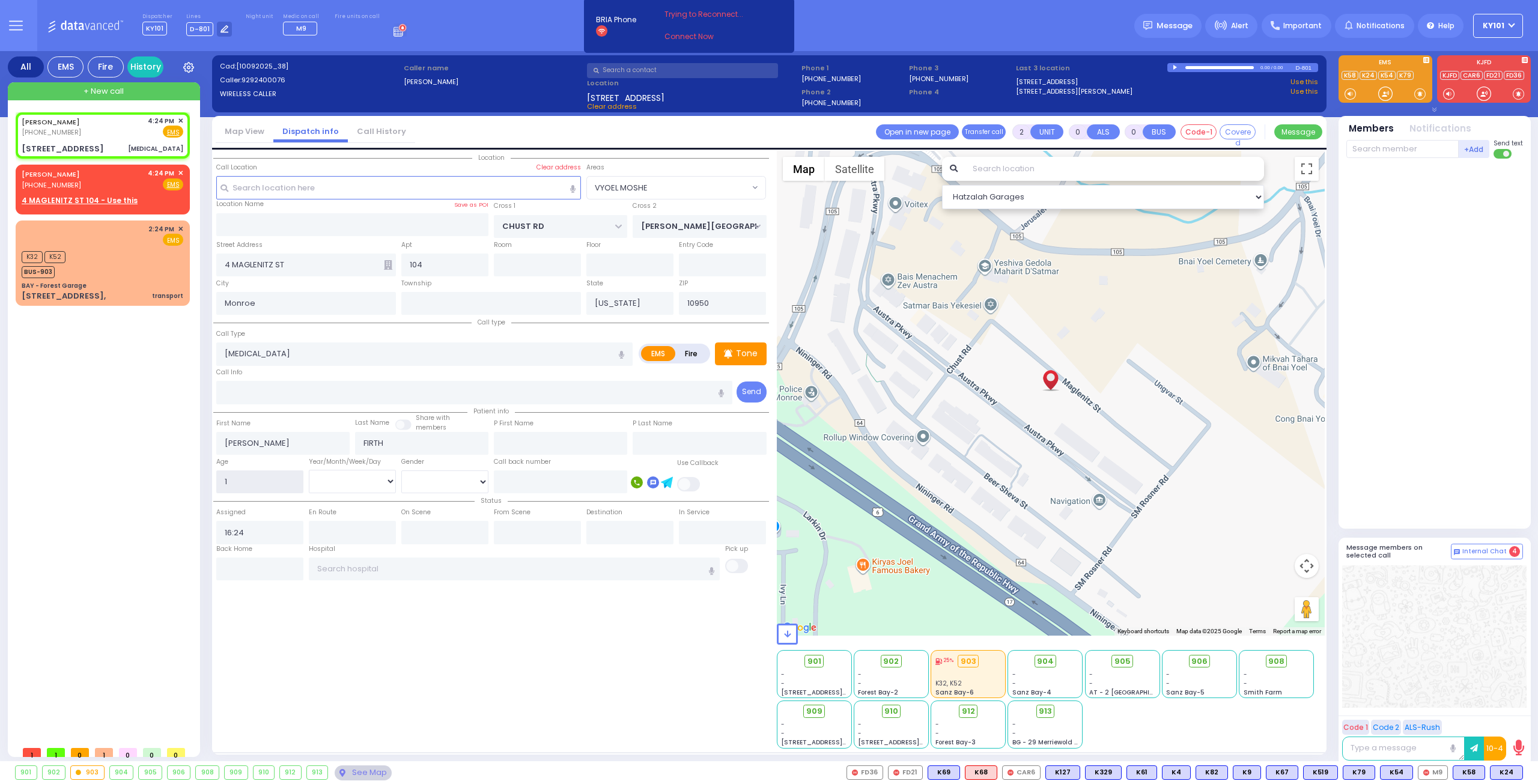
select select
radio input "true"
select select
select select "Hatzalah Garages"
select select
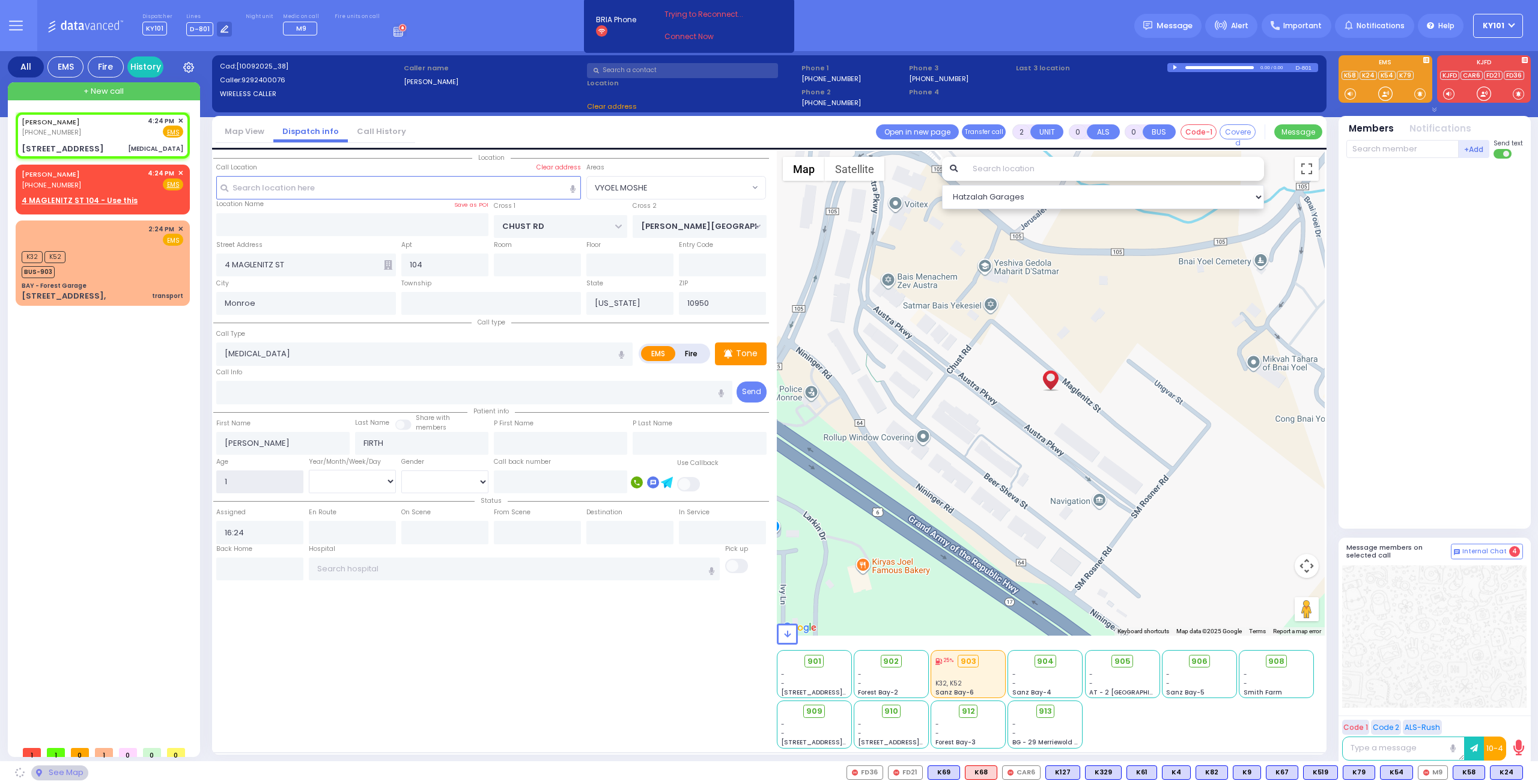
radio input "true"
select select
select select "Hatzalah Garages"
type input "1"
click at [348, 476] on select "Year Month Week Day" at bounding box center [353, 481] width 87 height 23
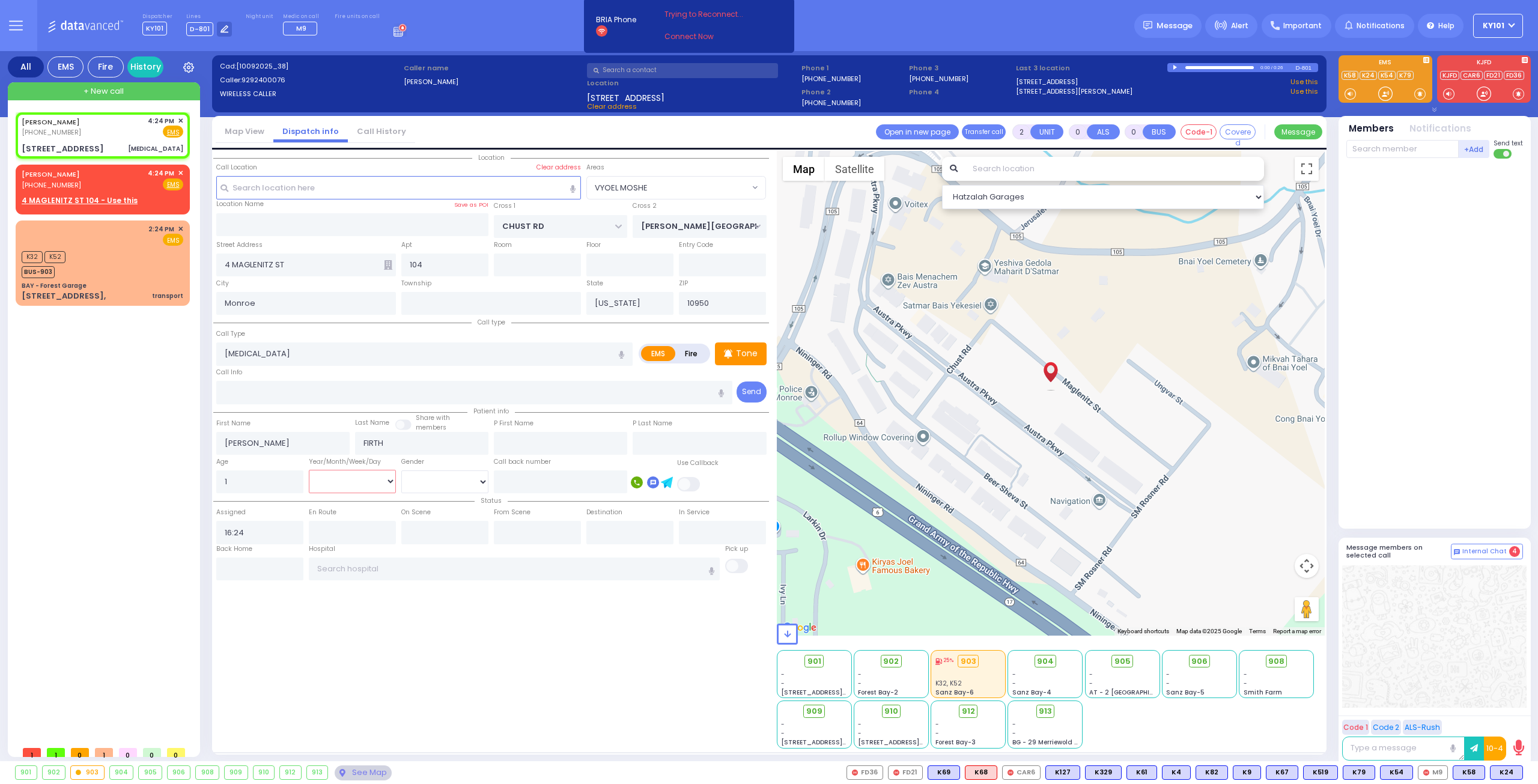
select select "VYOEL MOSHE"
select select
radio input "true"
select select
select select "Hatzalah Garages"
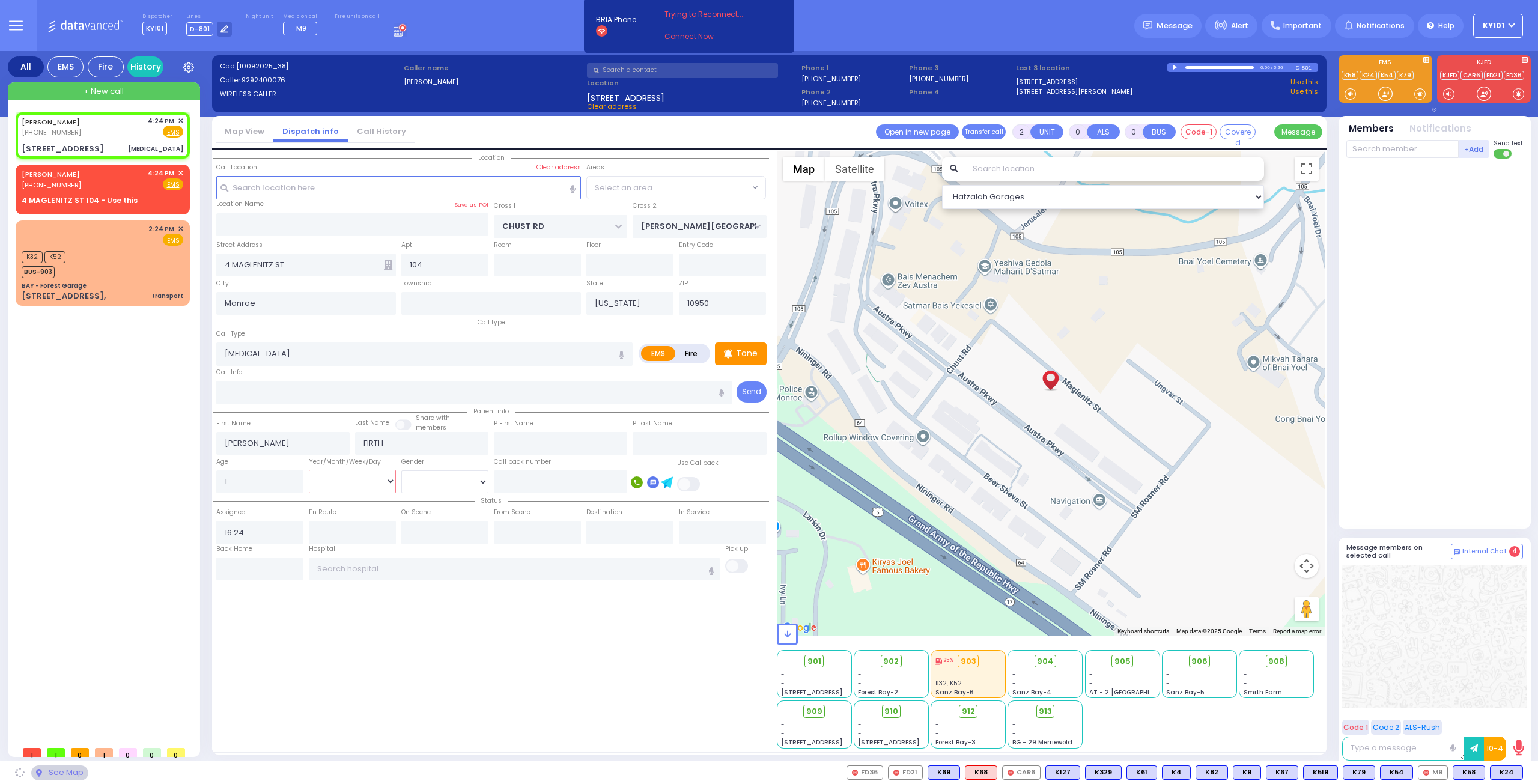
select select "VYOEL MOSHE"
select select "Year"
click at [309, 470] on select "Year Month Week Day" at bounding box center [353, 481] width 87 height 23
click at [294, 417] on div "First Name" at bounding box center [283, 424] width 133 height 15
select select
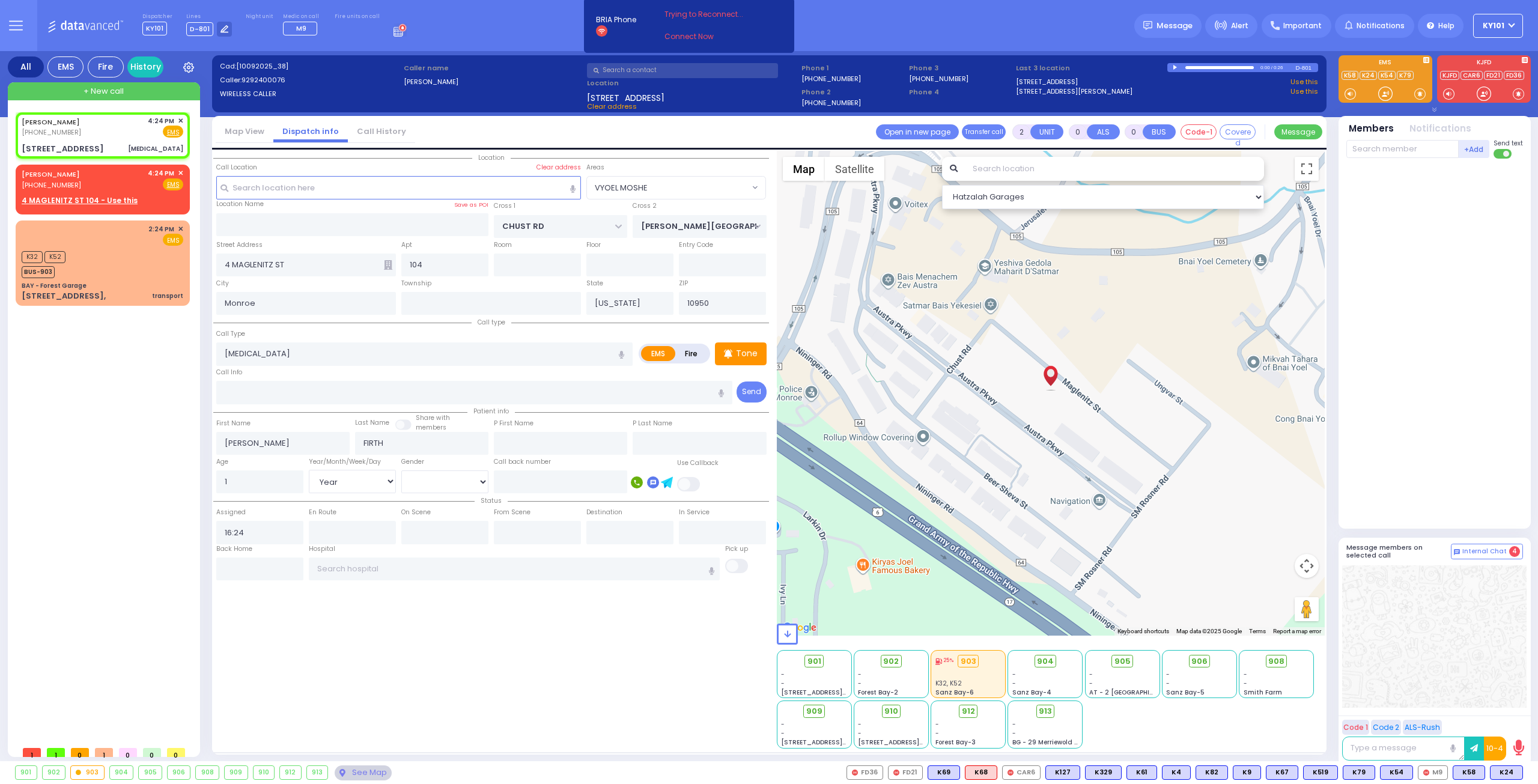
radio input "true"
select select "Year"
select select "Hatzalah Garages"
select select "VYOEL MOSHE"
click at [1501, 773] on span "K73" at bounding box center [1507, 772] width 31 height 13
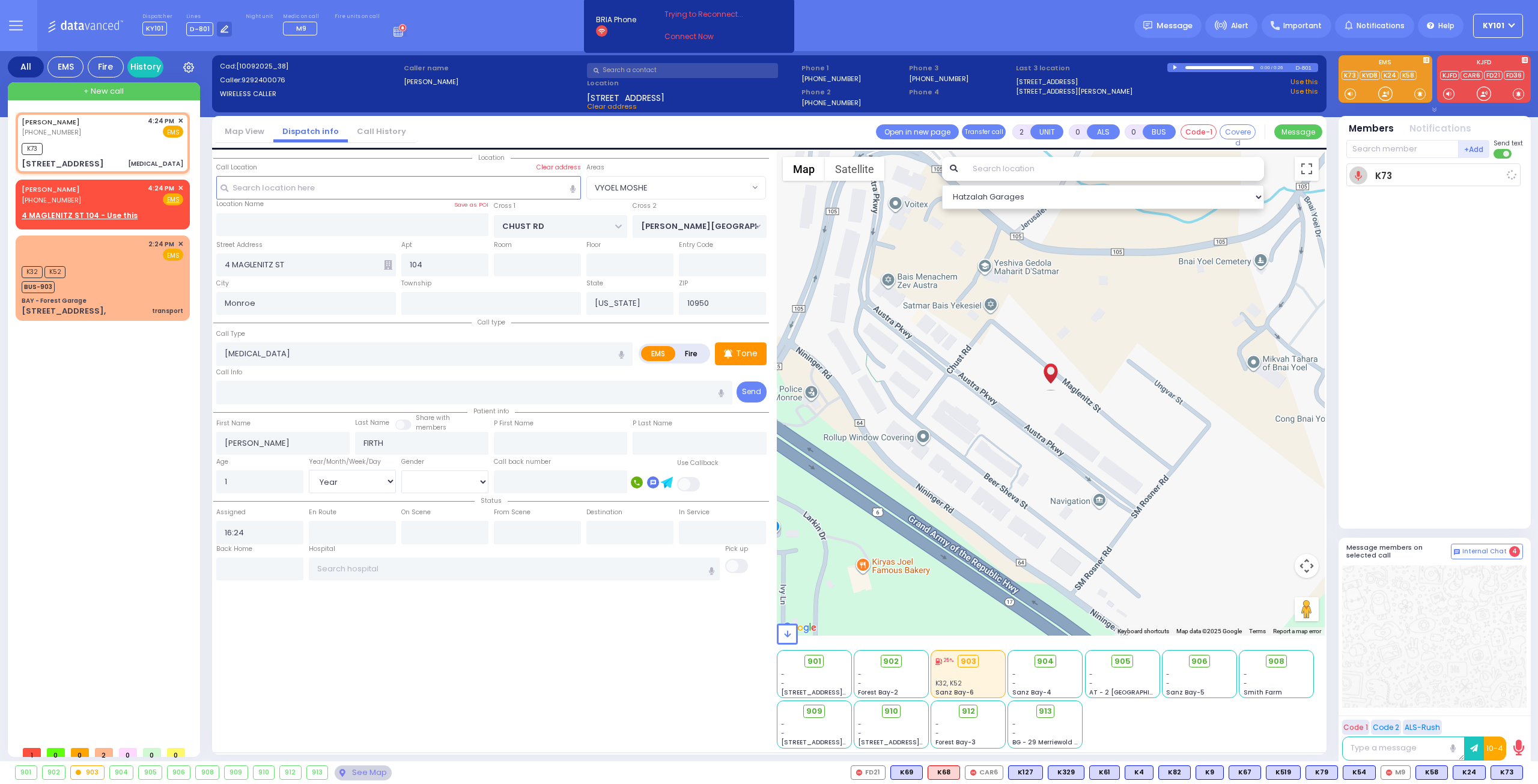
select select
radio input "true"
select select "Year"
type input "16:25"
select select "Hatzalah Garages"
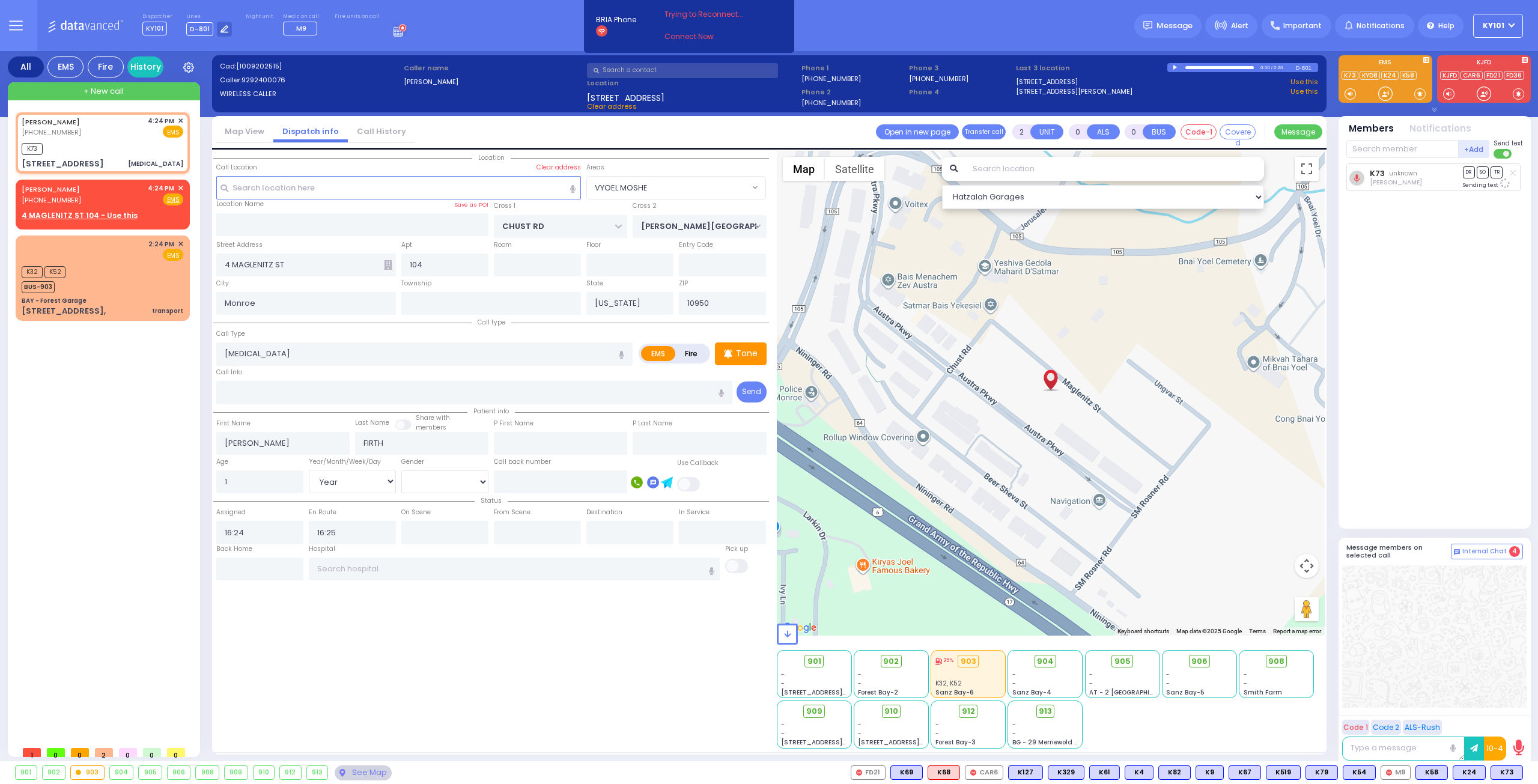
select select "VYOEL MOSHE"
click at [1503, 770] on span "K89" at bounding box center [1507, 772] width 31 height 13
select select
radio input "true"
select select "Year"
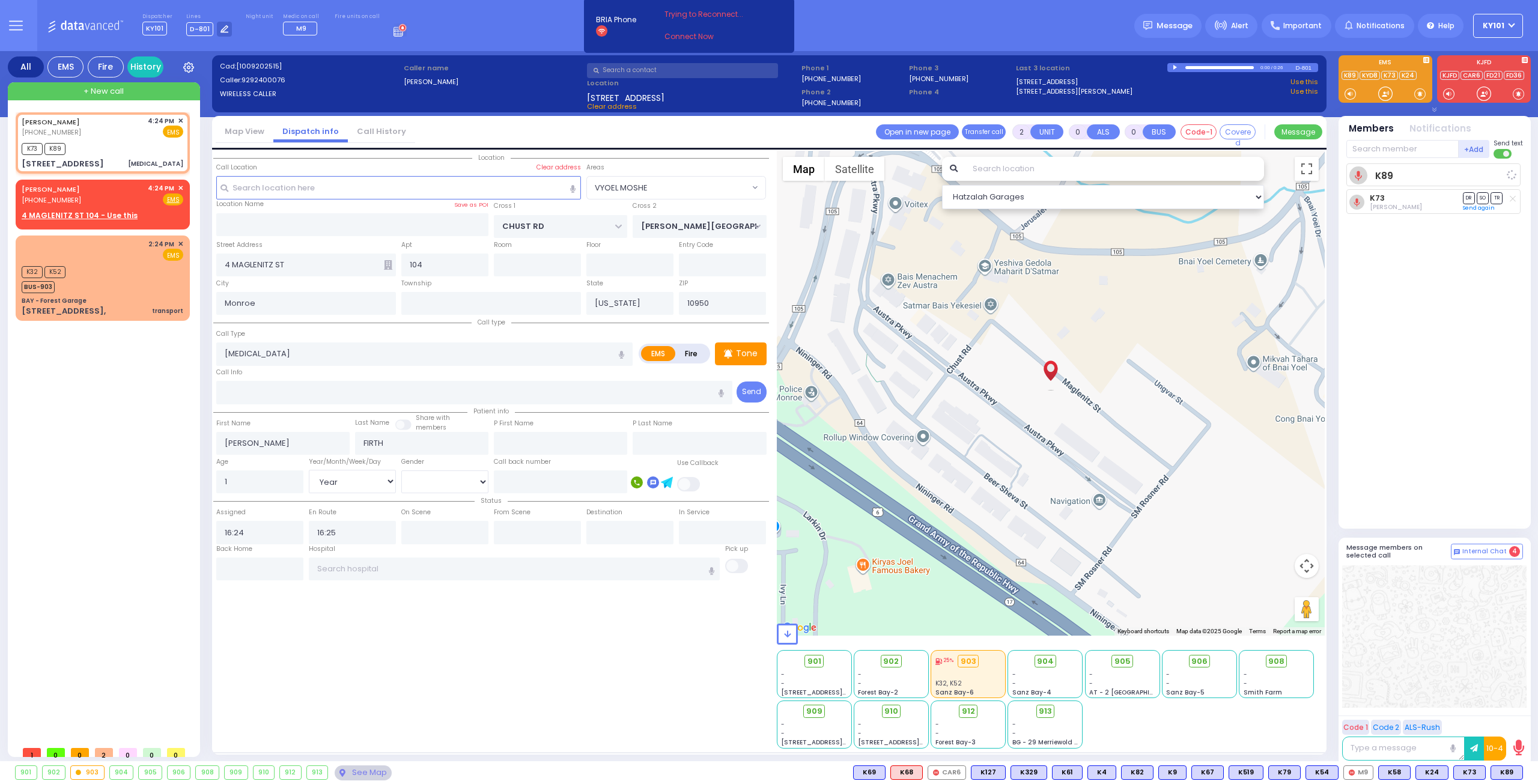
select select "Hatzalah Garages"
select select "VYOEL MOSHE"
click at [179, 188] on span "✕" at bounding box center [180, 188] width 6 height 10
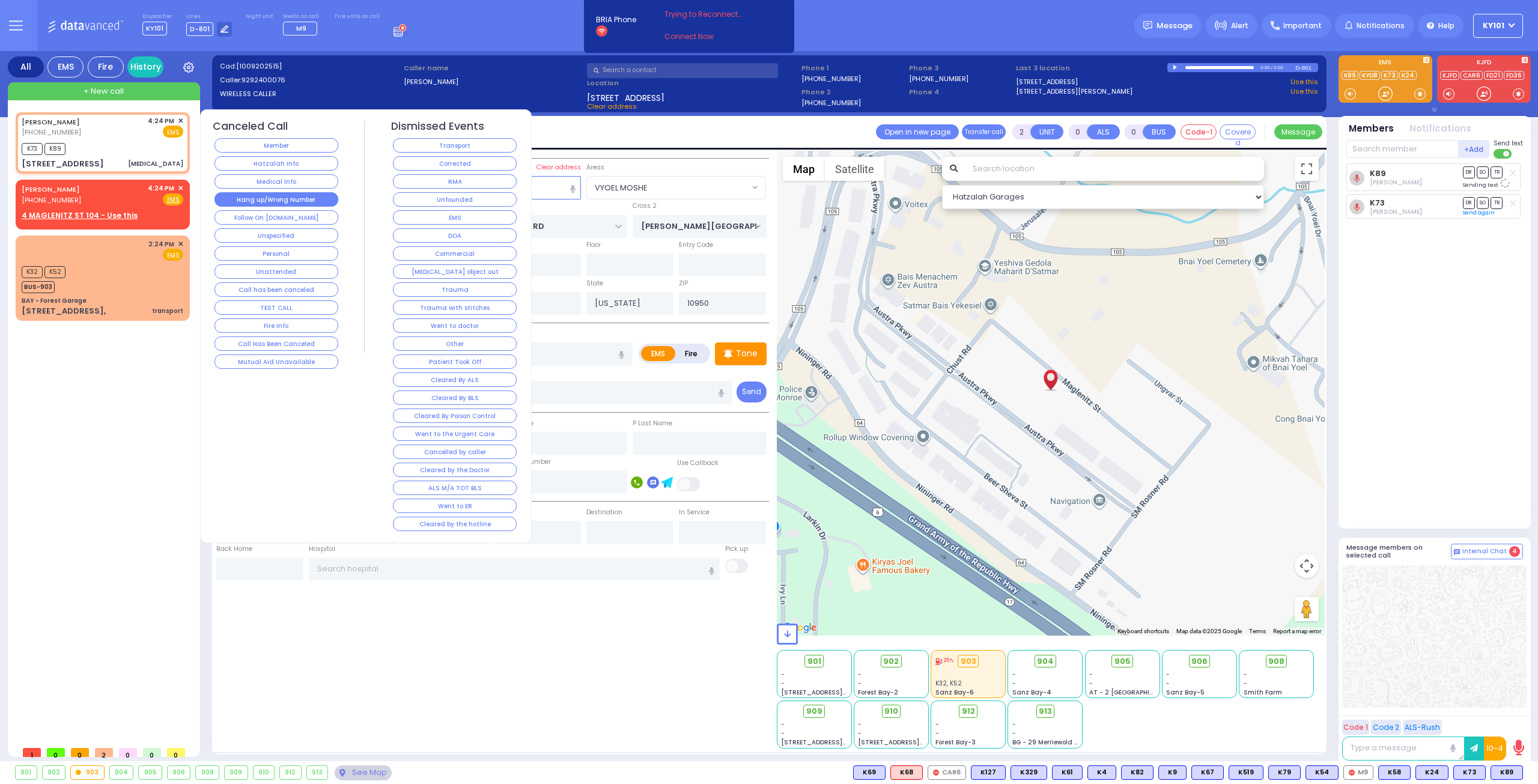
click at [285, 194] on button "Hang up/Wrong Number" at bounding box center [277, 200] width 124 height 15
